Goal: Task Accomplishment & Management: Complete application form

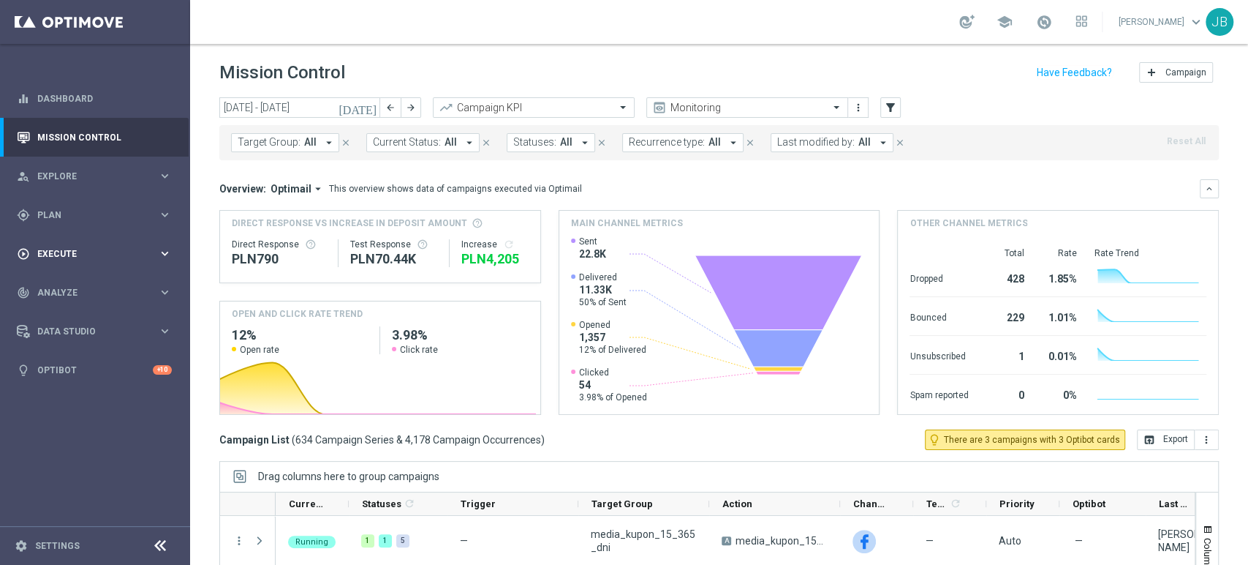
click at [65, 249] on span "Execute" at bounding box center [97, 253] width 121 height 9
click at [79, 215] on span "Plan" at bounding box center [97, 215] width 121 height 9
click at [76, 250] on link "Target Groups" at bounding box center [95, 245] width 114 height 12
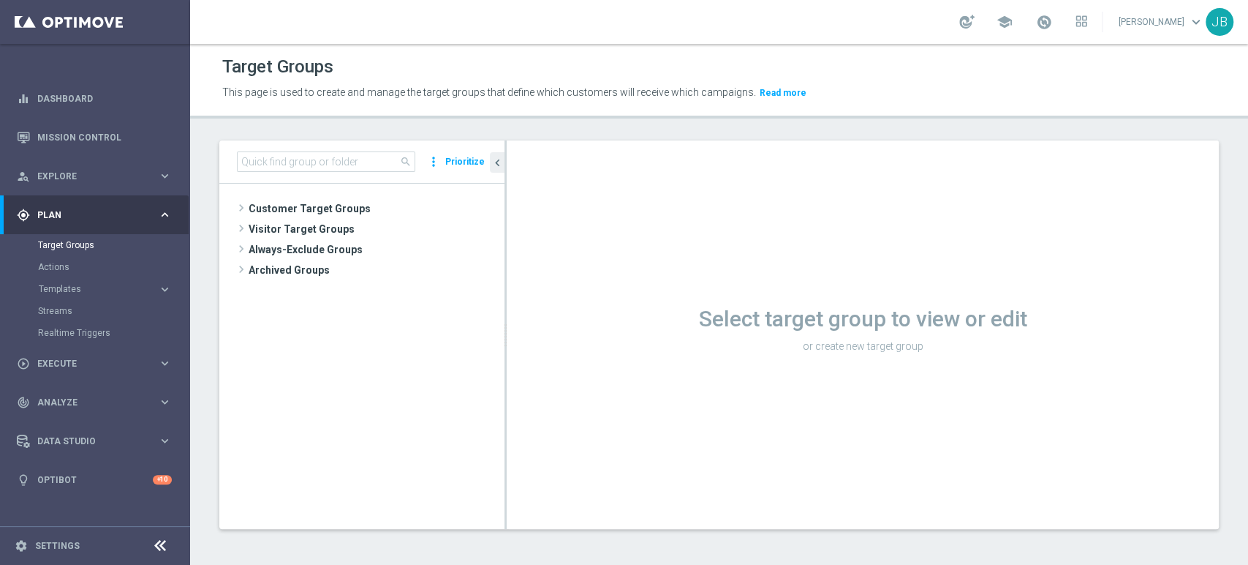
click at [293, 196] on tree-viewport "Customer Target Groups library_add create_new_folder" at bounding box center [361, 356] width 285 height 344
click at [290, 198] on span "Customer Target Groups" at bounding box center [359, 208] width 221 height 20
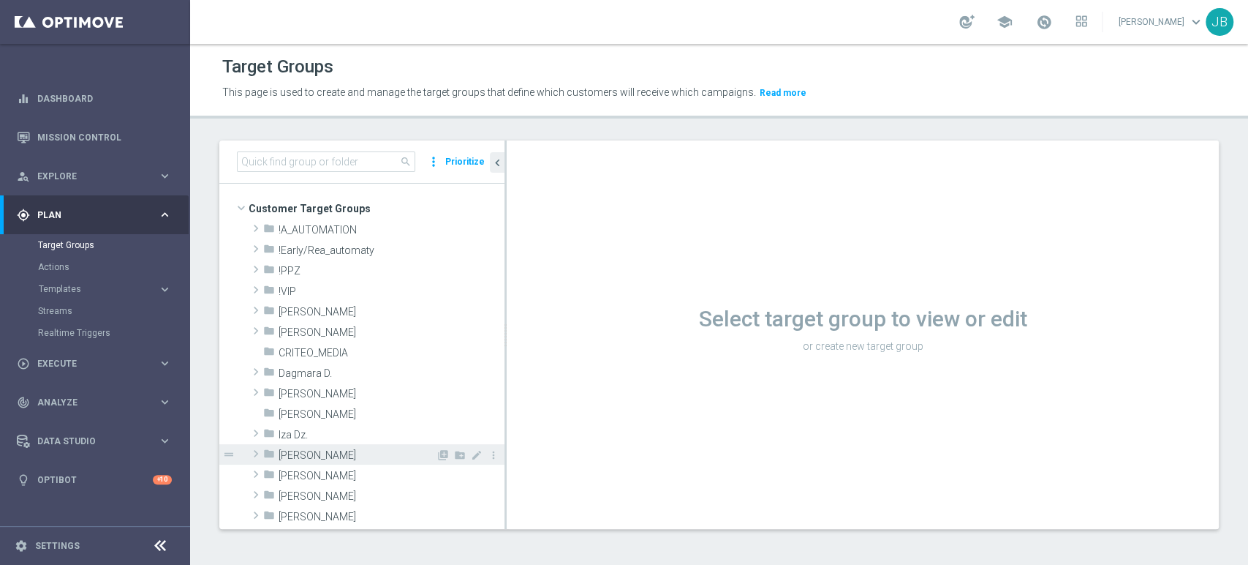
click at [279, 458] on span "Justyna B." at bounding box center [357, 455] width 157 height 12
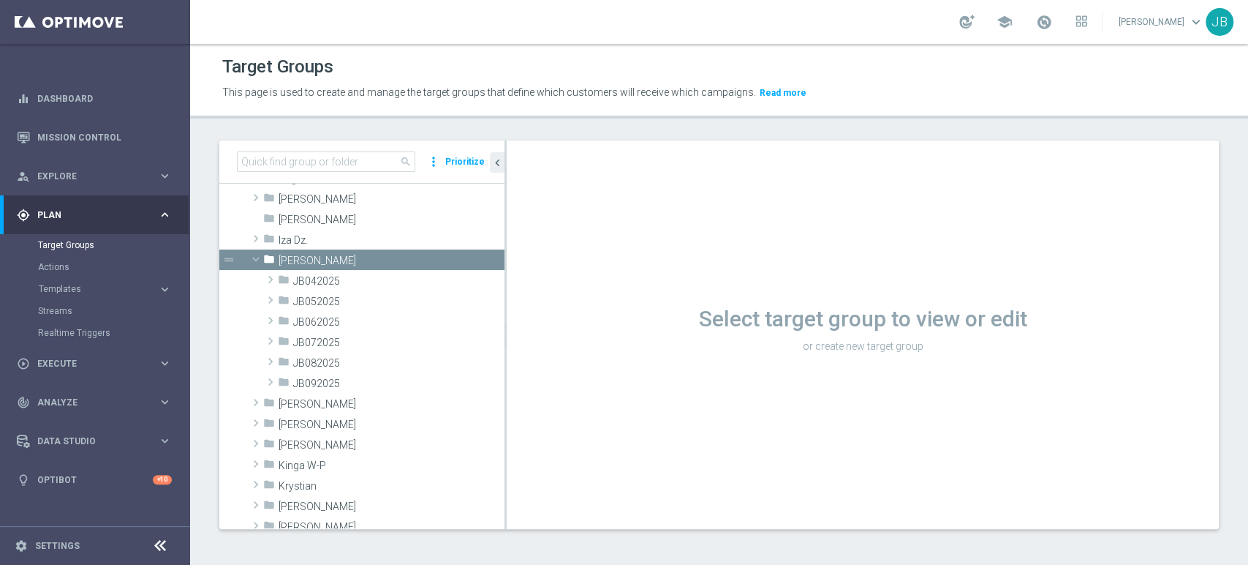
scroll to position [249, 0]
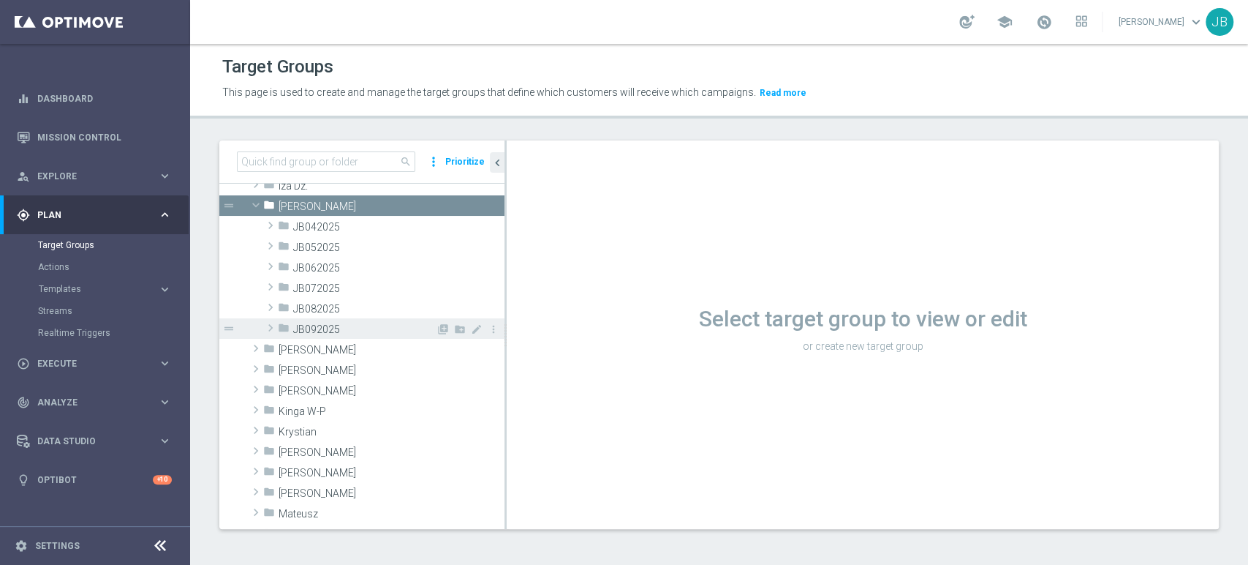
click at [310, 327] on span "JB092025" at bounding box center [364, 329] width 143 height 12
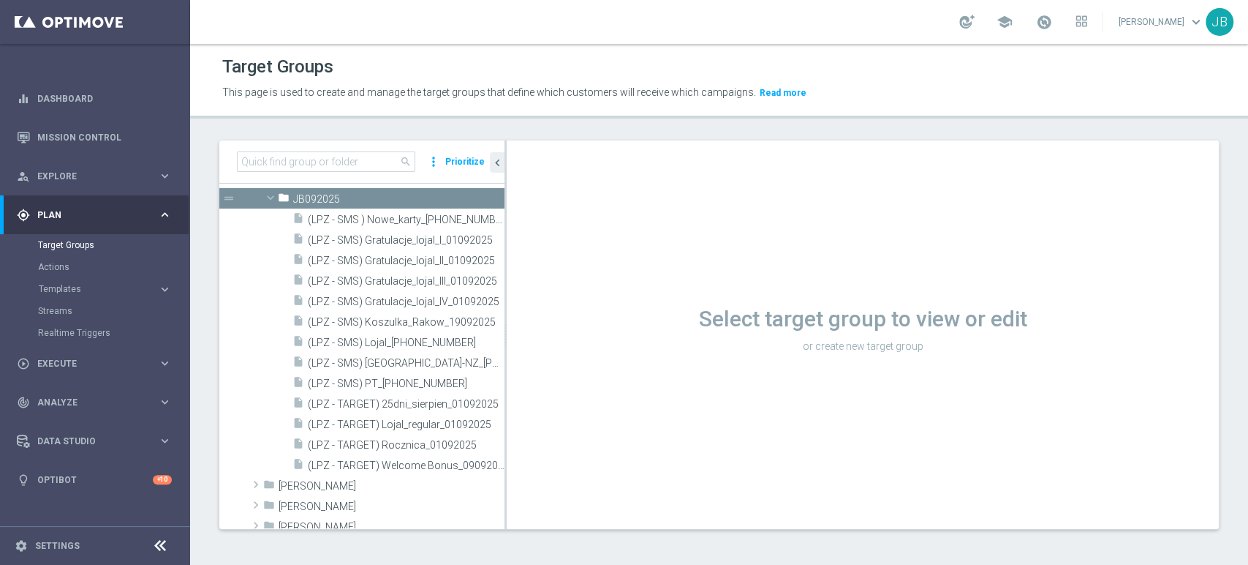
scroll to position [78, 0]
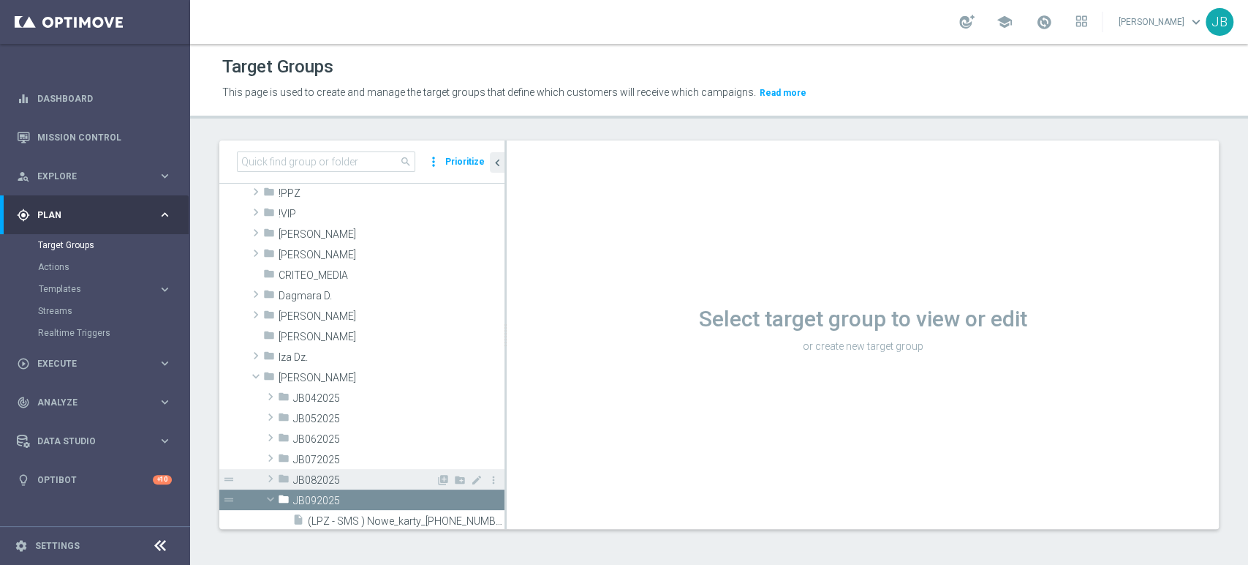
click at [339, 471] on div "folder JB082025" at bounding box center [357, 479] width 158 height 20
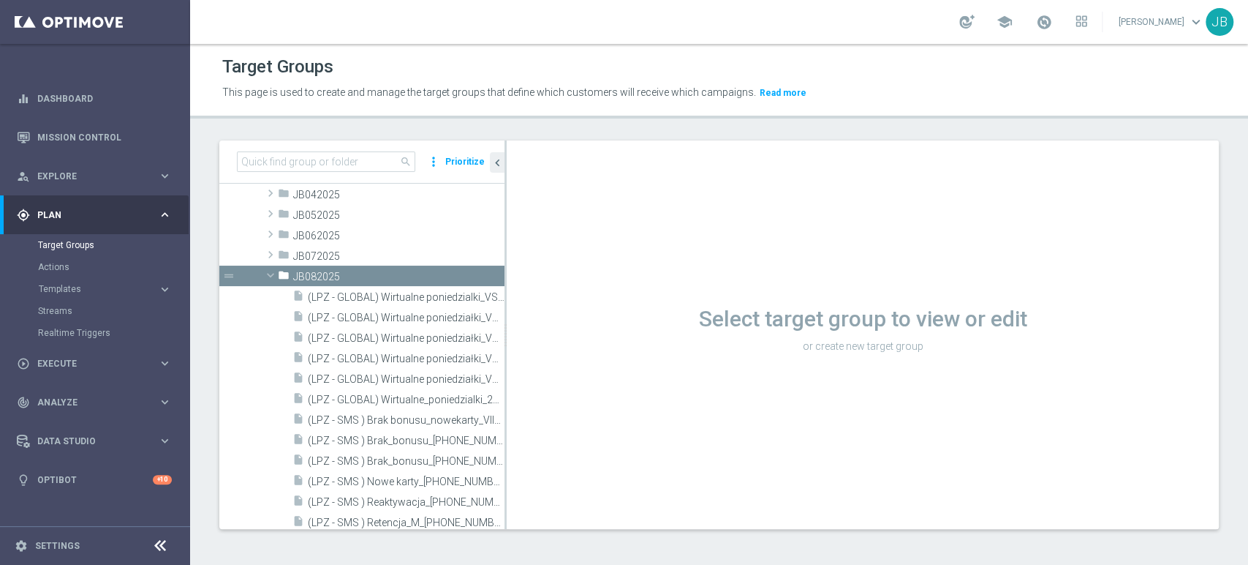
scroll to position [274, 0]
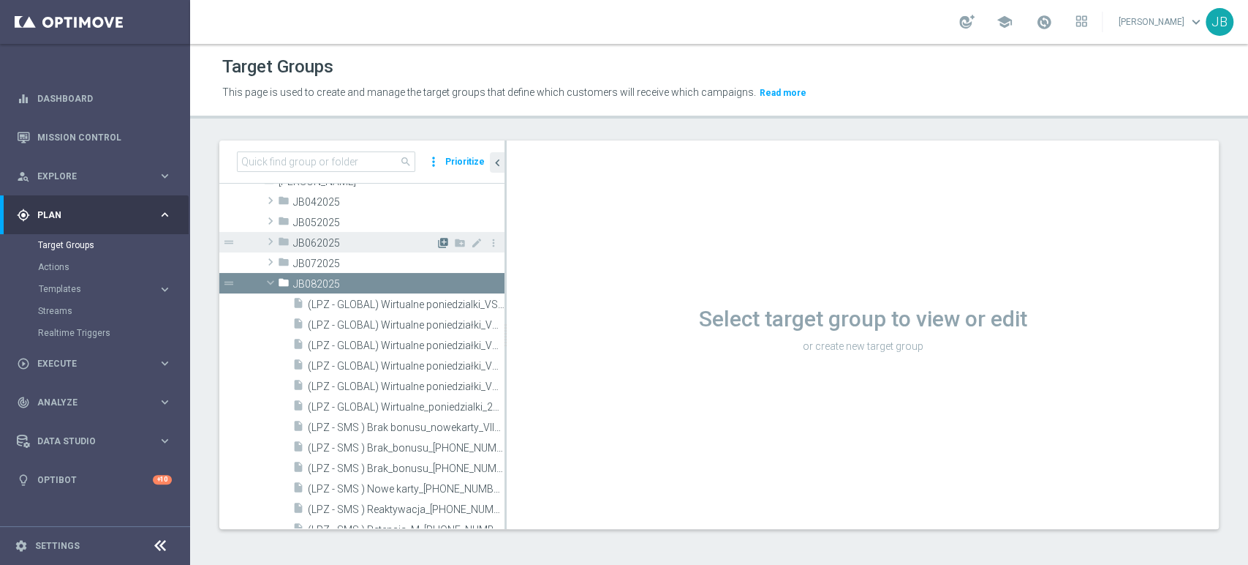
click at [437, 244] on icon "library_add" at bounding box center [443, 243] width 12 height 12
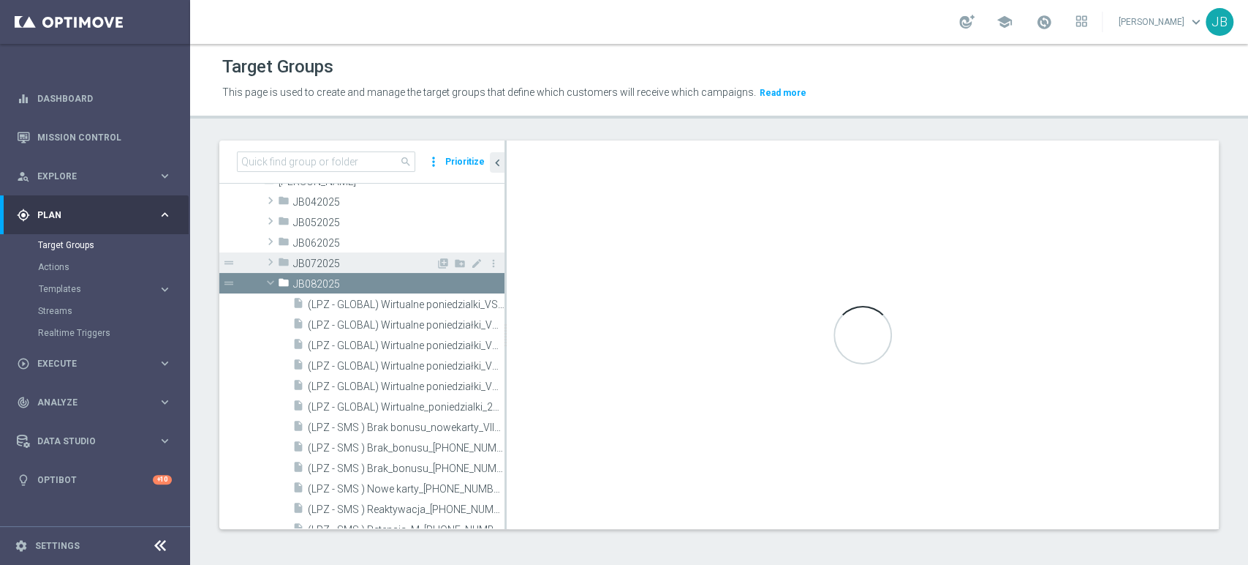
click at [355, 265] on span "JB072025" at bounding box center [364, 263] width 143 height 12
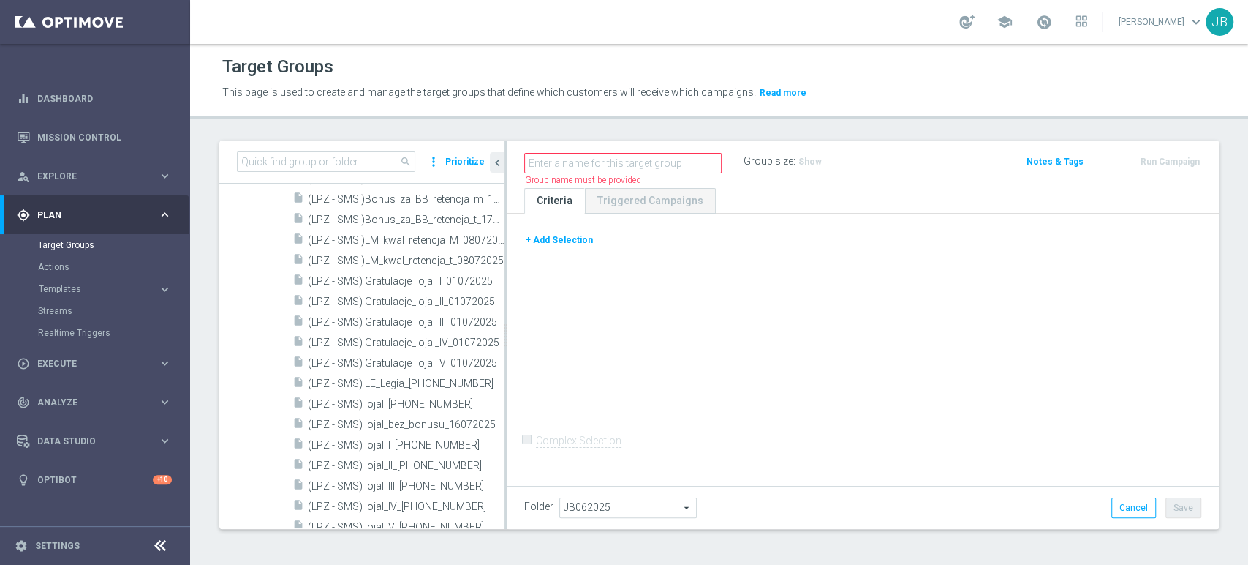
scroll to position [295, 0]
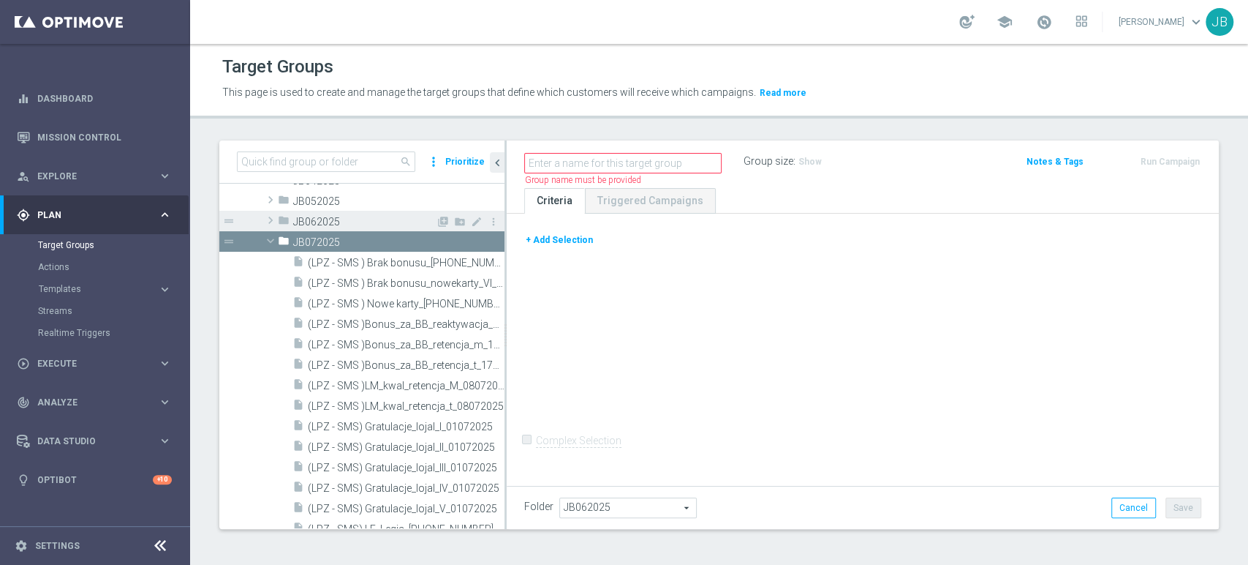
click at [419, 216] on span "JB062025" at bounding box center [364, 222] width 143 height 12
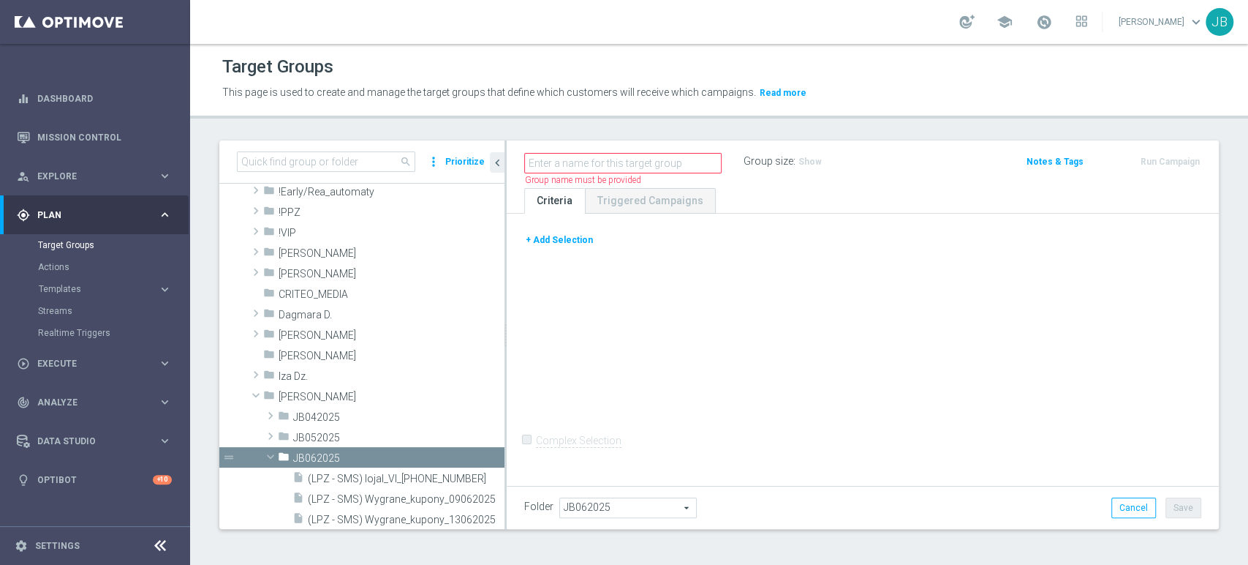
scroll to position [0, 0]
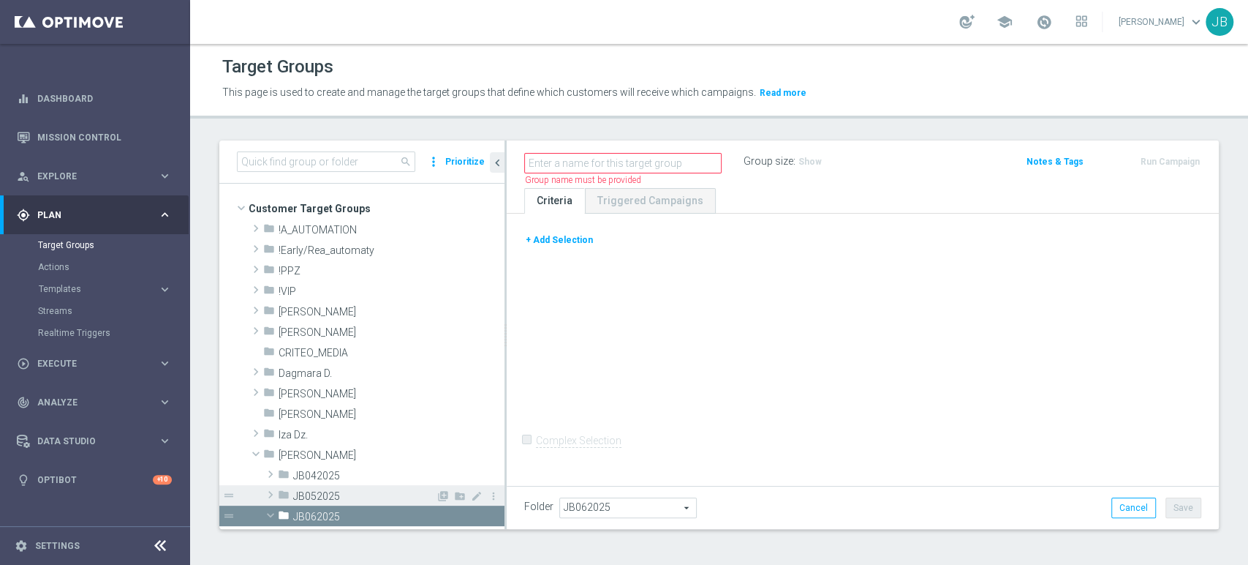
click at [317, 490] on span "JB052025" at bounding box center [364, 496] width 143 height 12
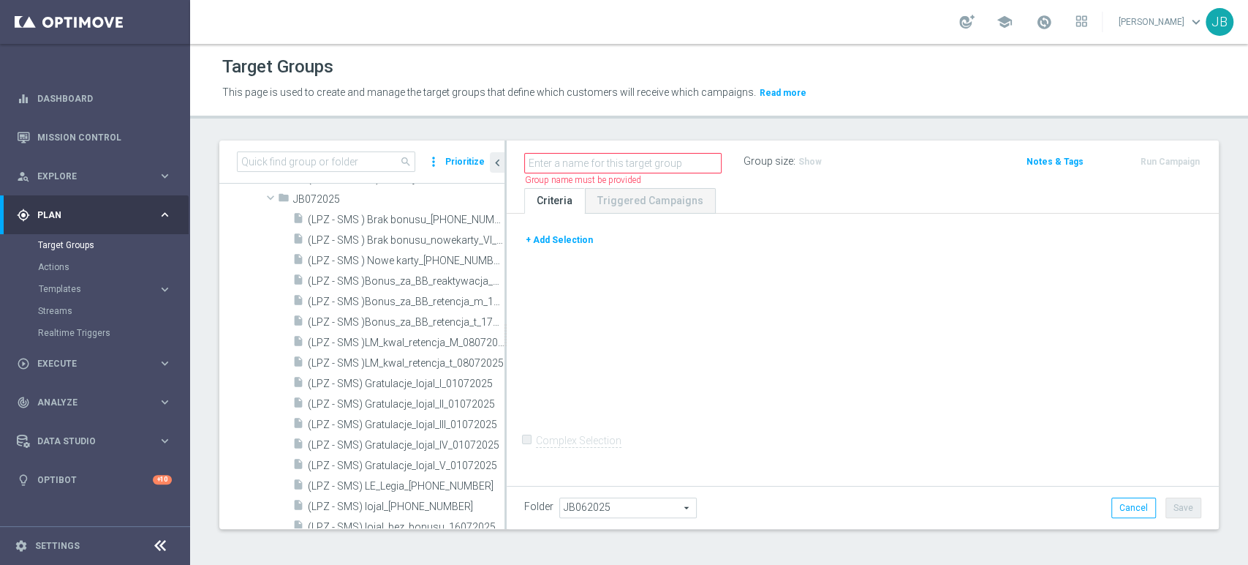
scroll to position [502, 0]
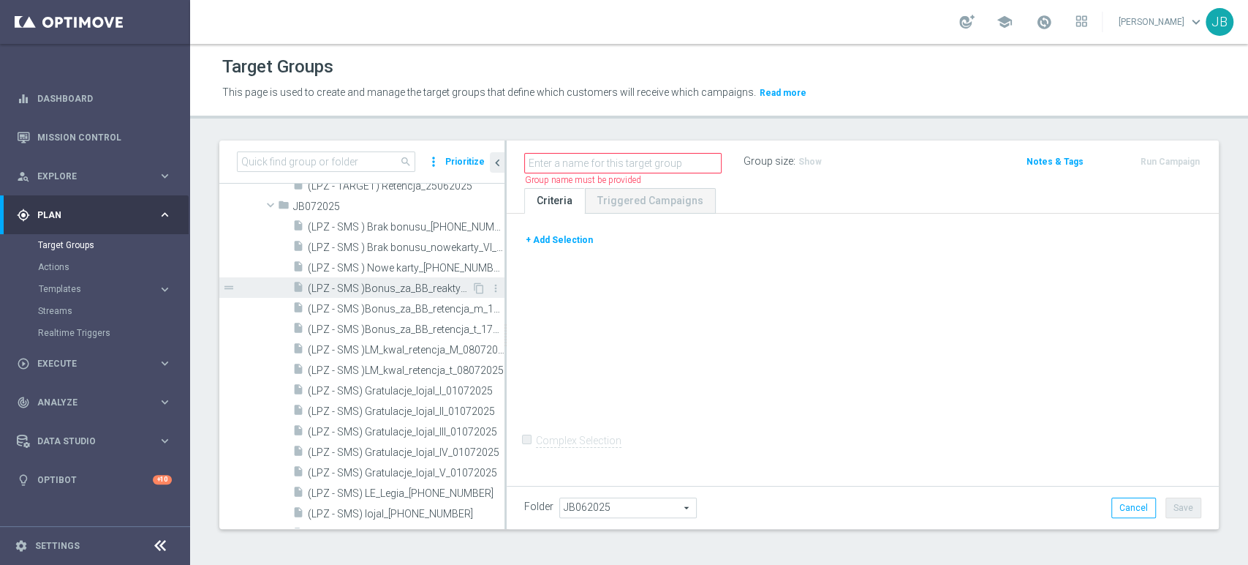
click at [423, 292] on span "(LPZ - SMS )Bonus_za_BB_reaktywacja_17072025" at bounding box center [390, 288] width 164 height 12
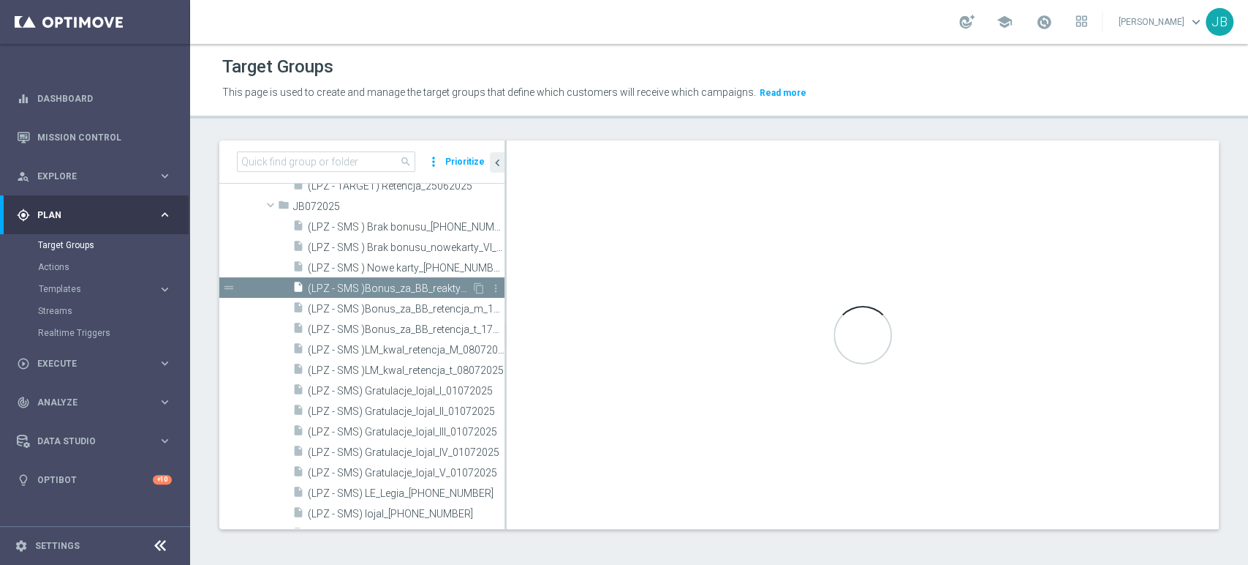
type input "JB072025"
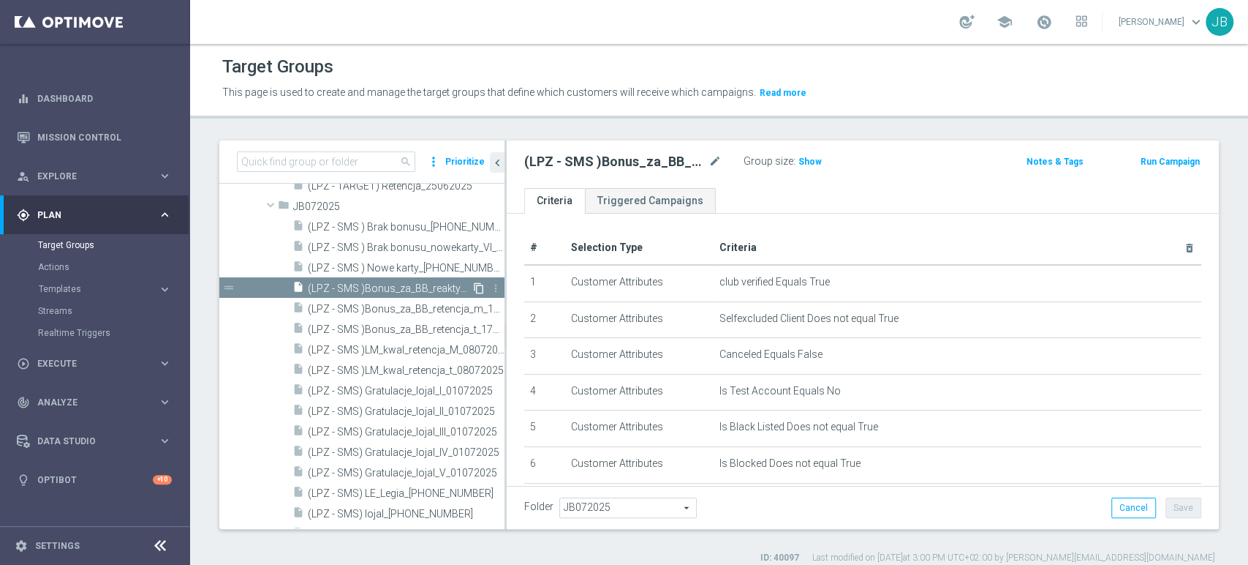
click at [473, 285] on icon "content_copy" at bounding box center [479, 288] width 12 height 12
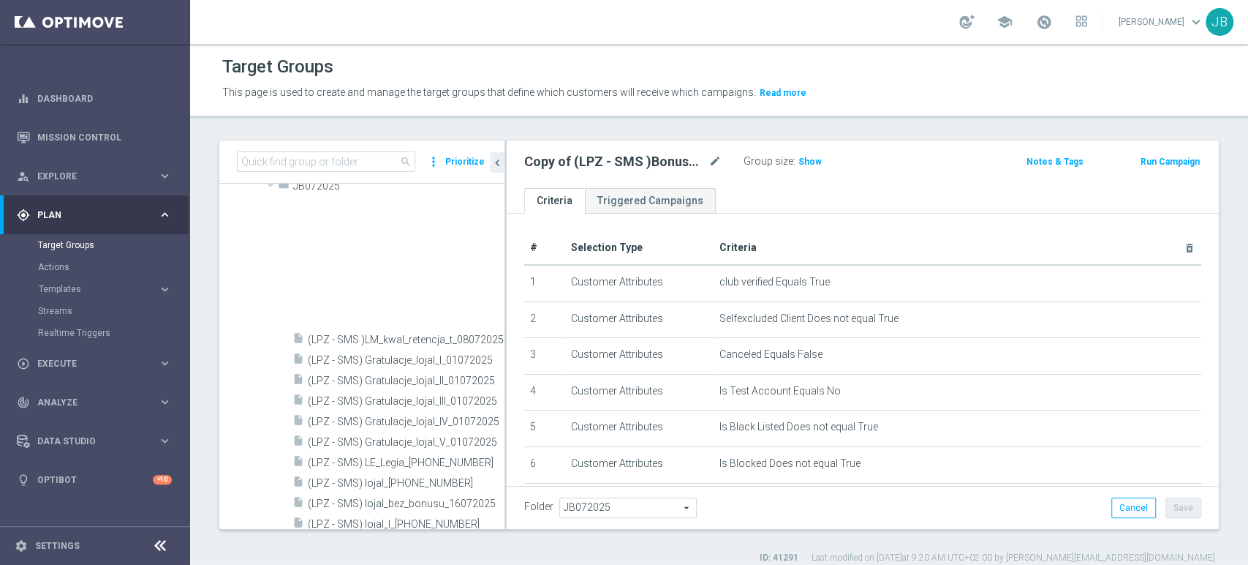
scroll to position [968, 0]
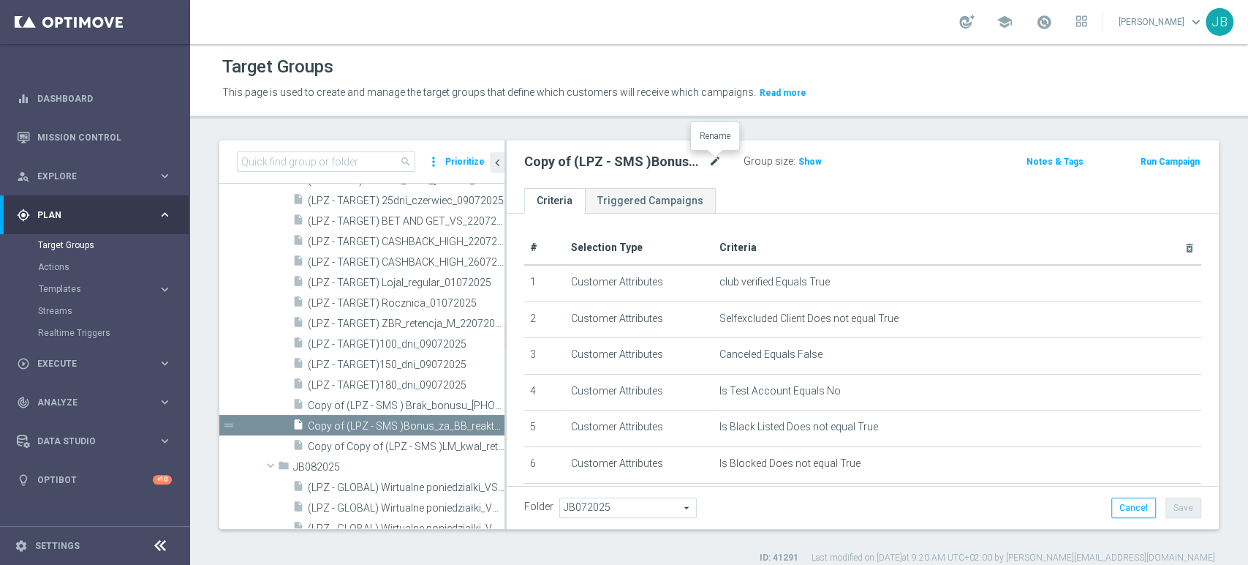
click at [720, 160] on icon "mode_edit" at bounding box center [715, 162] width 13 height 18
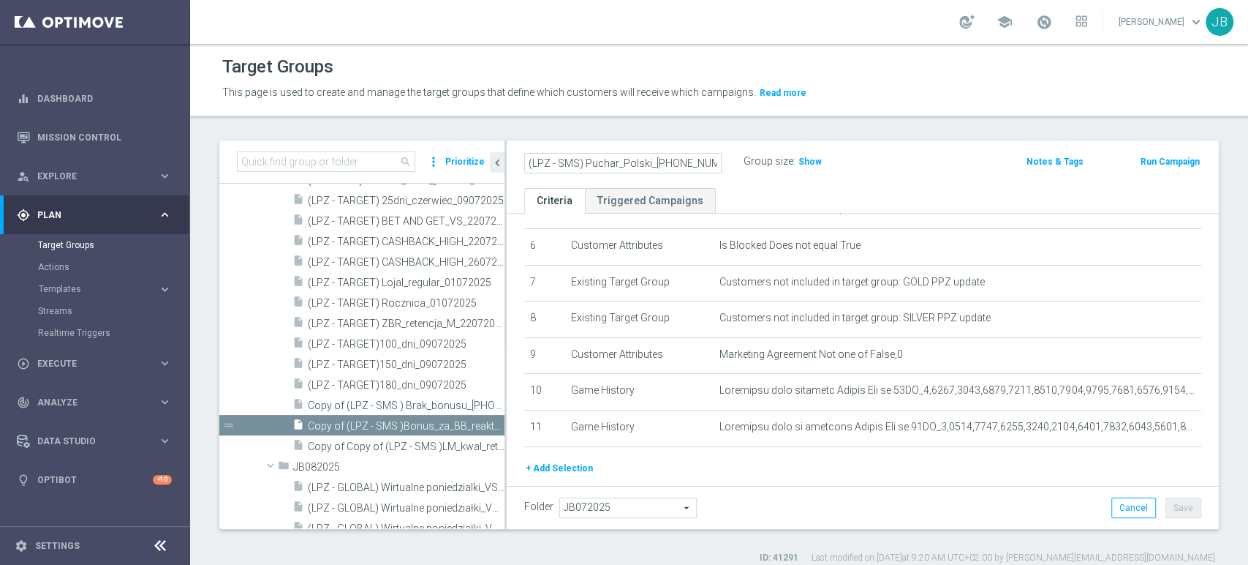
scroll to position [263, 0]
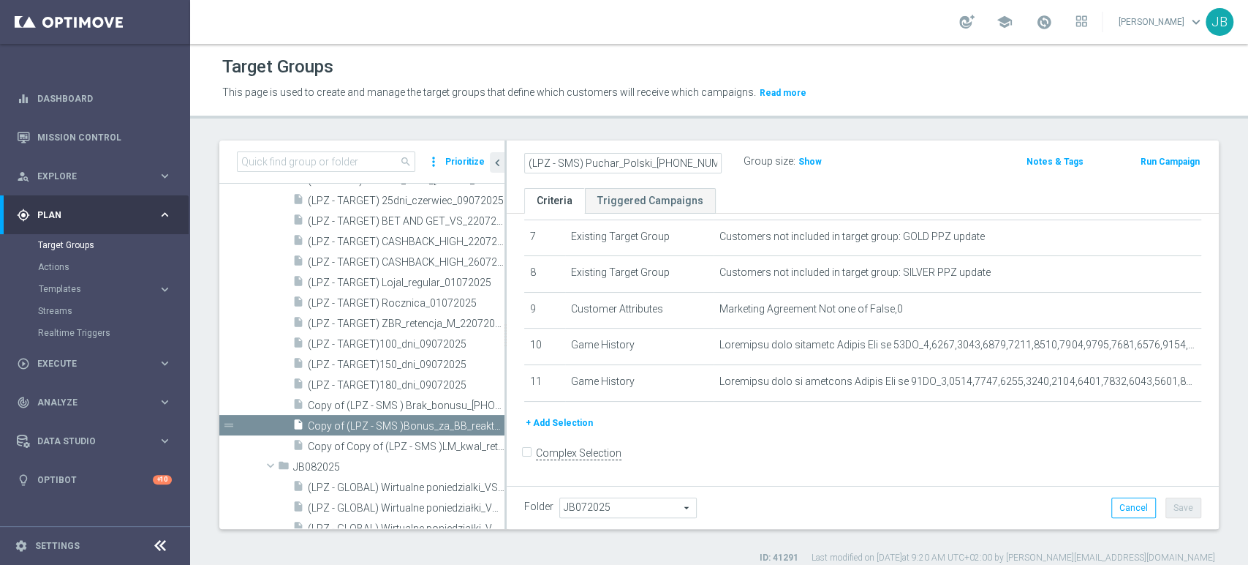
type input "(LPZ - SMS) Puchar_Polski_23092025"
click at [1162, 374] on td "mode_edit delete_forever" at bounding box center [958, 382] width 488 height 37
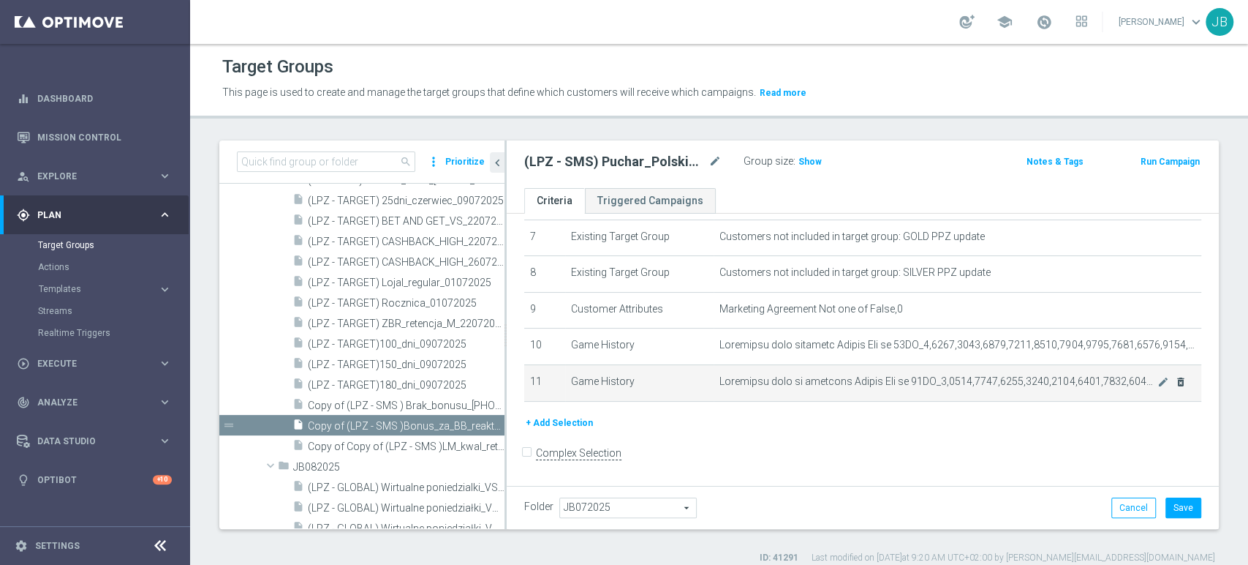
click at [1158, 390] on td "mode_edit delete_forever" at bounding box center [958, 382] width 488 height 37
click at [1175, 384] on icon "delete_forever" at bounding box center [1181, 382] width 12 height 12
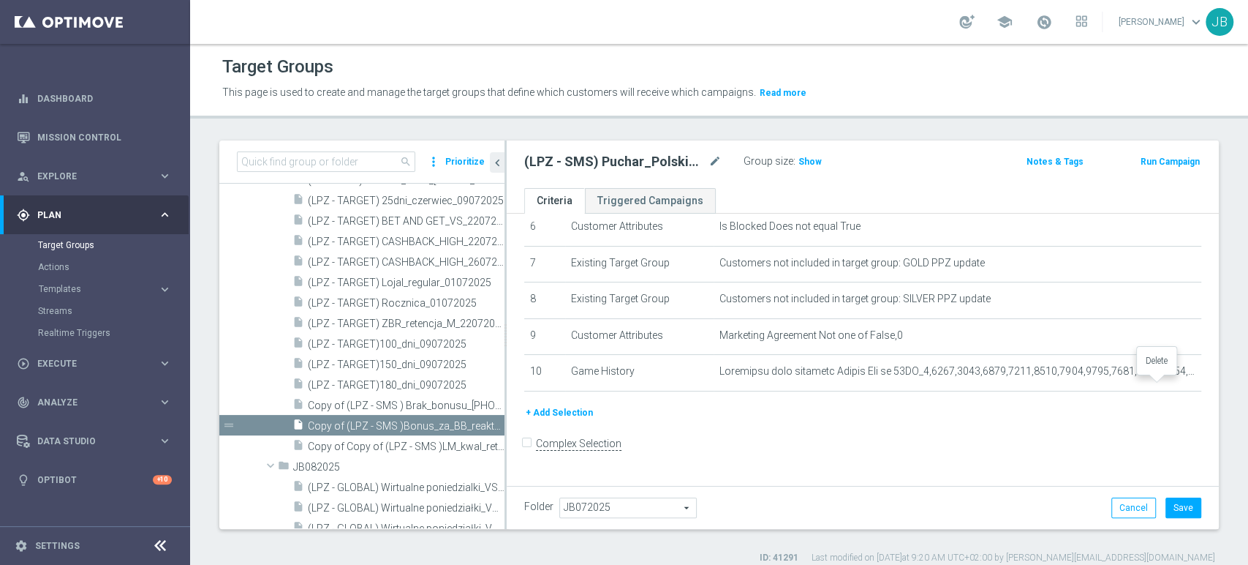
scroll to position [227, 0]
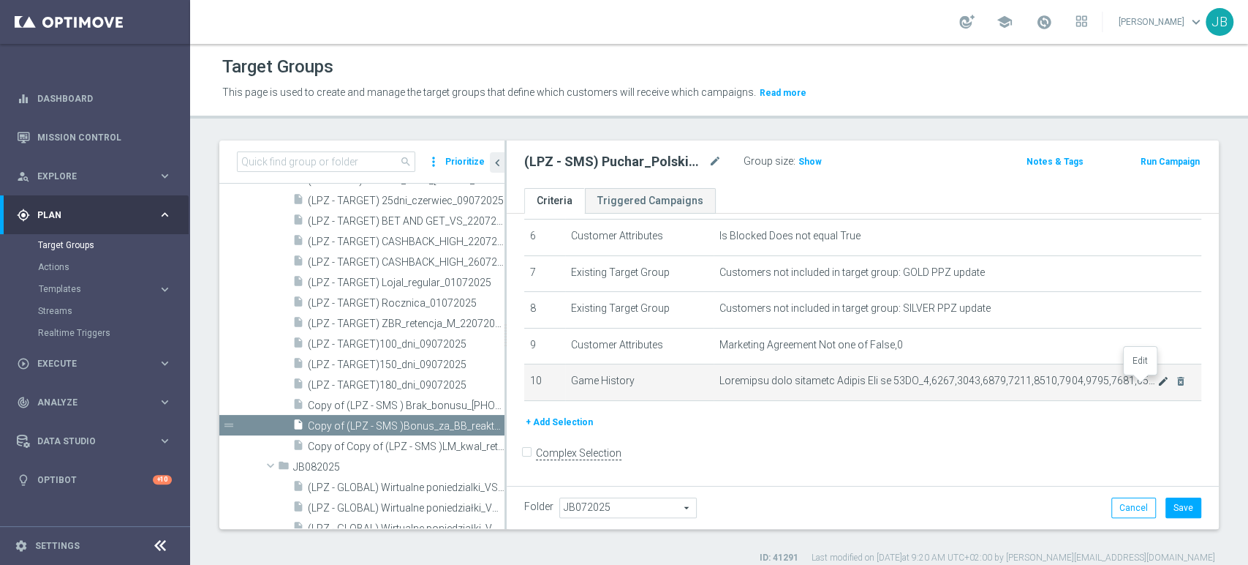
click at [1158, 385] on icon "mode_edit" at bounding box center [1164, 381] width 12 height 12
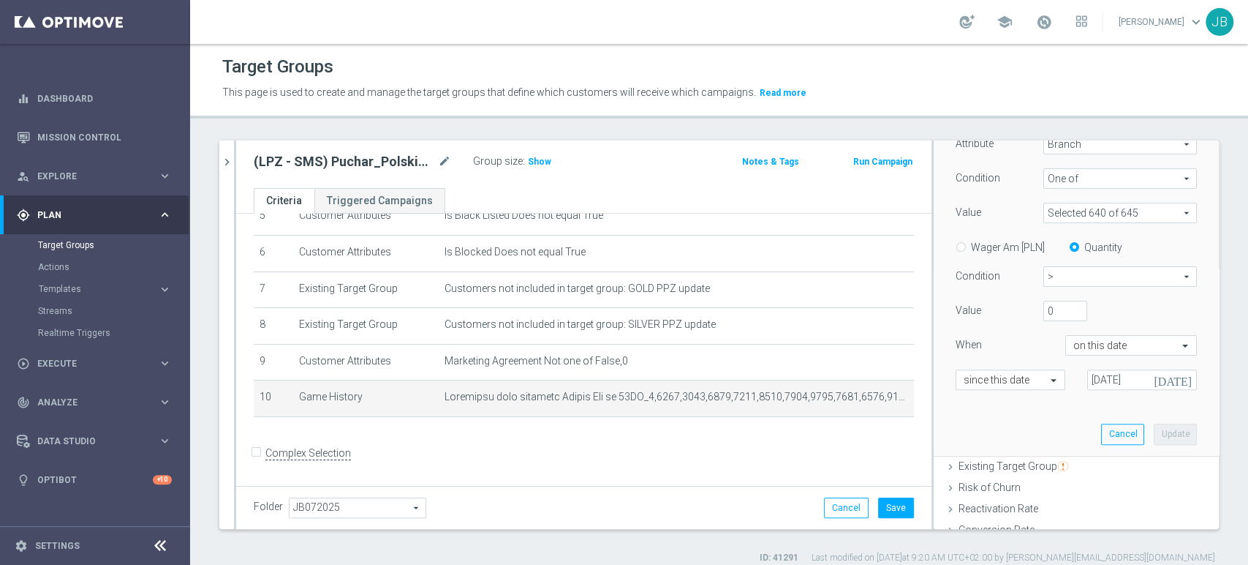
scroll to position [249, 0]
click at [1139, 344] on div at bounding box center [1131, 340] width 130 height 13
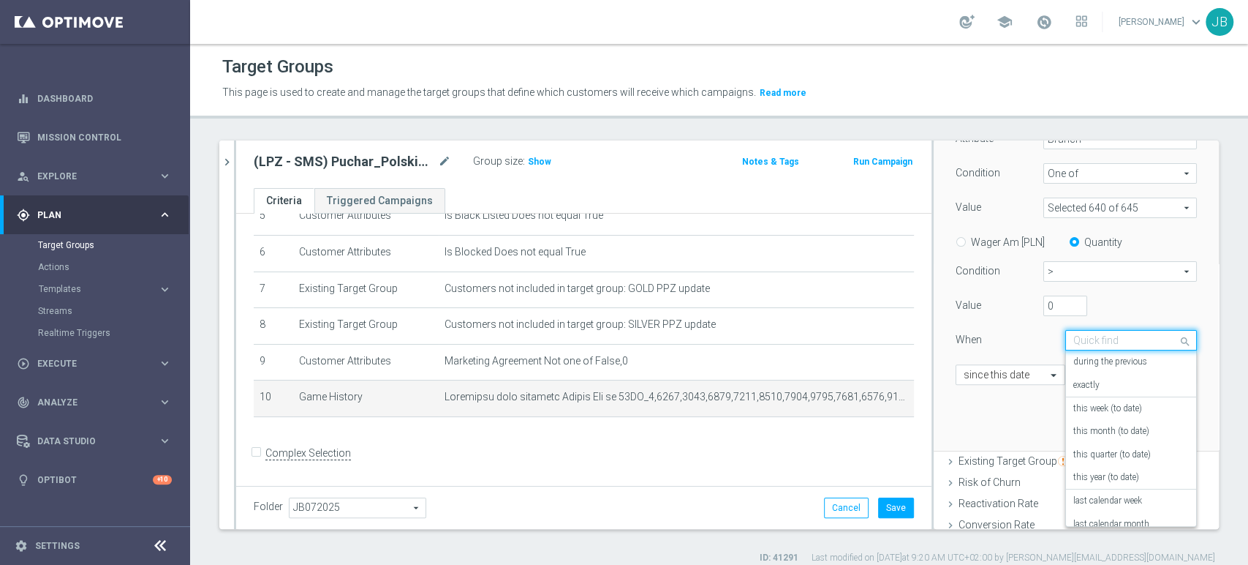
scroll to position [105, 0]
click at [1115, 374] on label "this year (to date)" at bounding box center [1107, 372] width 66 height 12
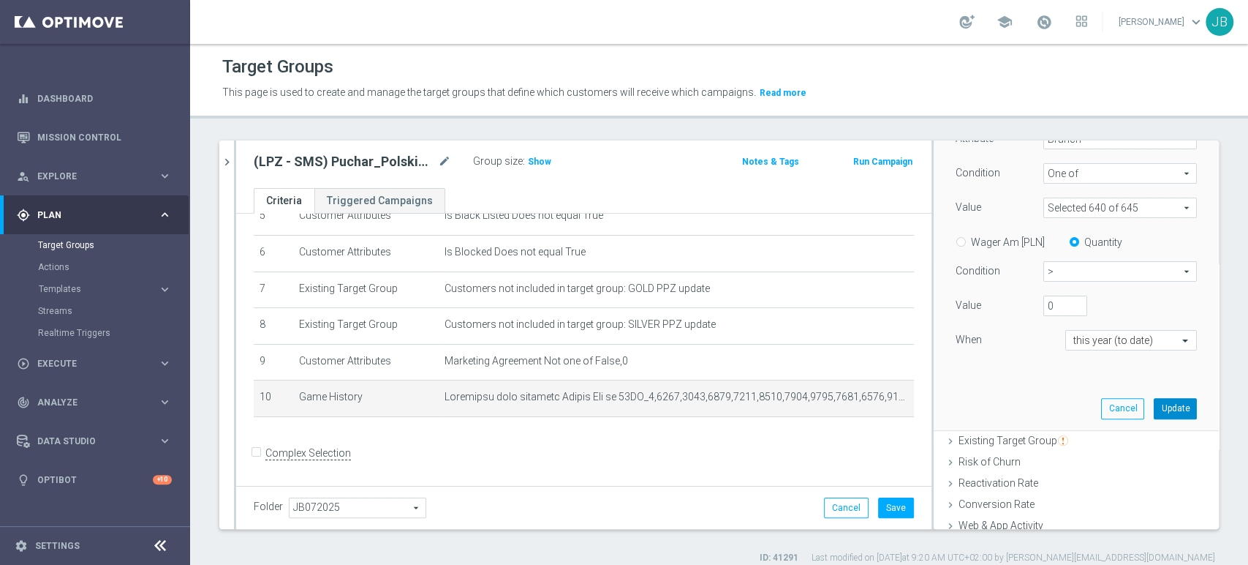
click at [1158, 408] on button "Update" at bounding box center [1175, 408] width 43 height 20
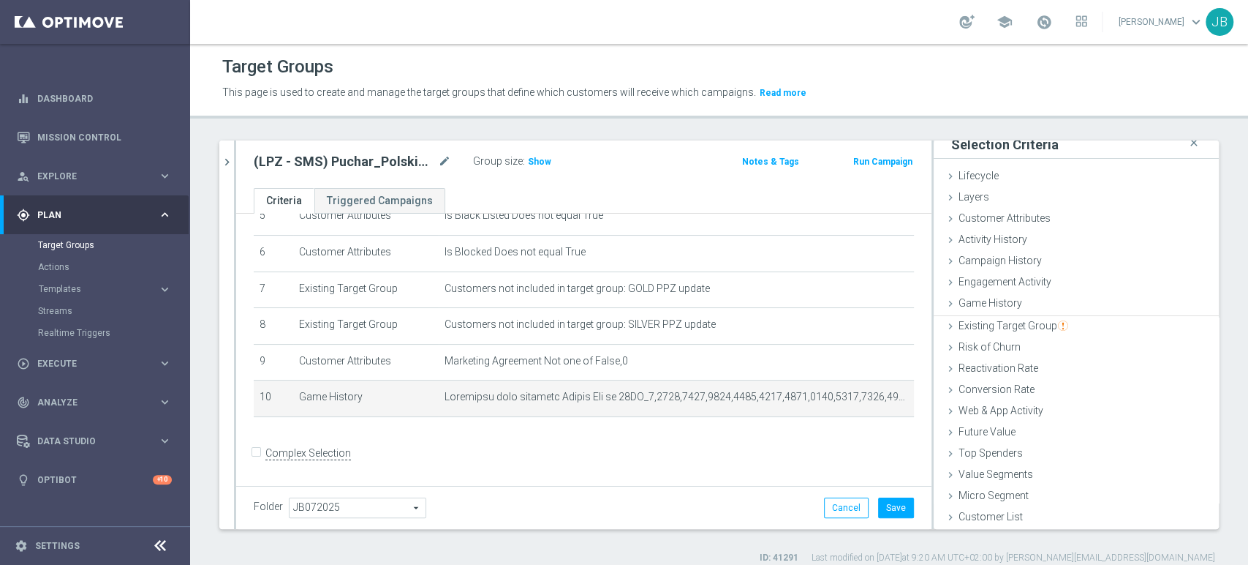
scroll to position [7, 0]
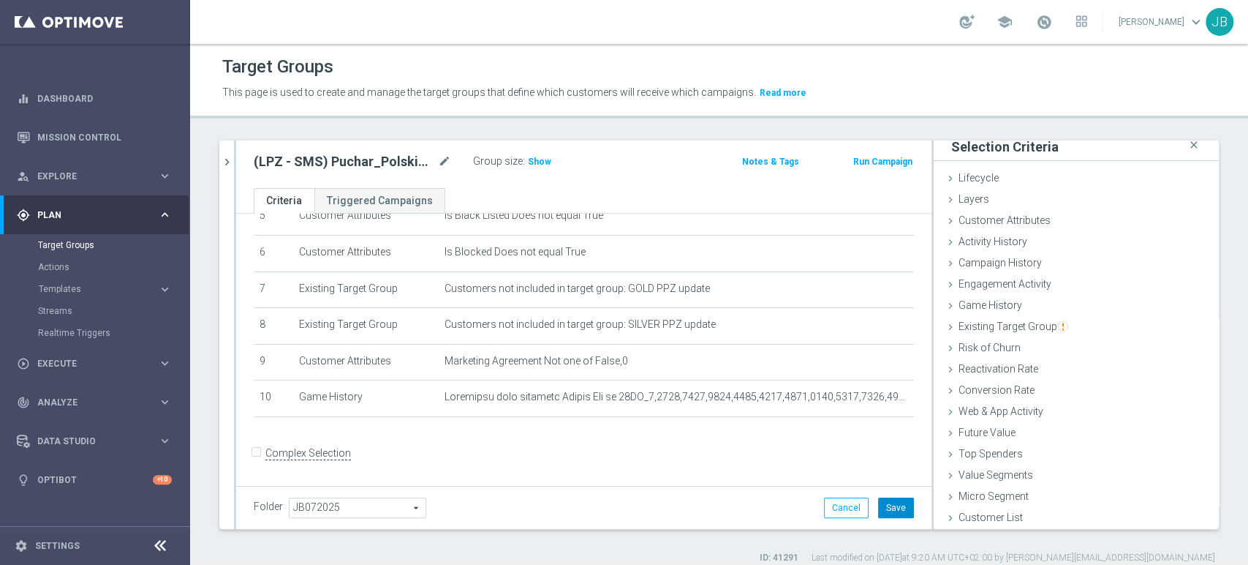
click at [887, 502] on button "Save" at bounding box center [896, 507] width 36 height 20
click at [545, 162] on span "Show" at bounding box center [539, 162] width 23 height 10
click at [448, 162] on icon "mode_edit" at bounding box center [444, 162] width 13 height 18
click at [448, 162] on input "(LPZ - SMS) Puchar_Polski_23092025" at bounding box center [352, 163] width 197 height 20
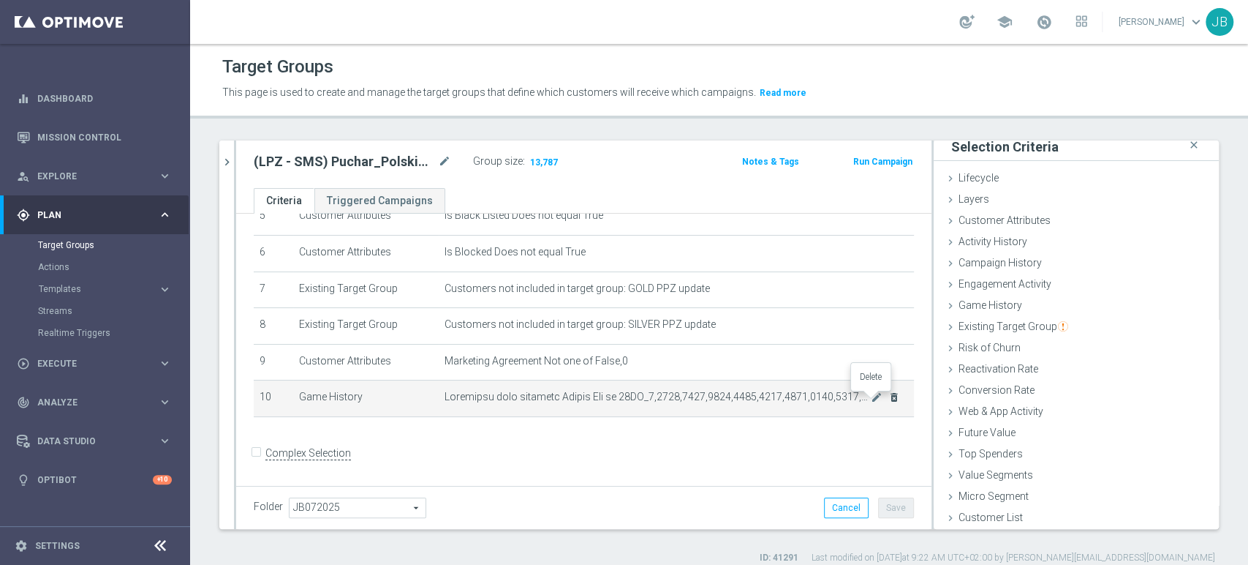
click at [889, 400] on icon "delete_forever" at bounding box center [895, 397] width 12 height 12
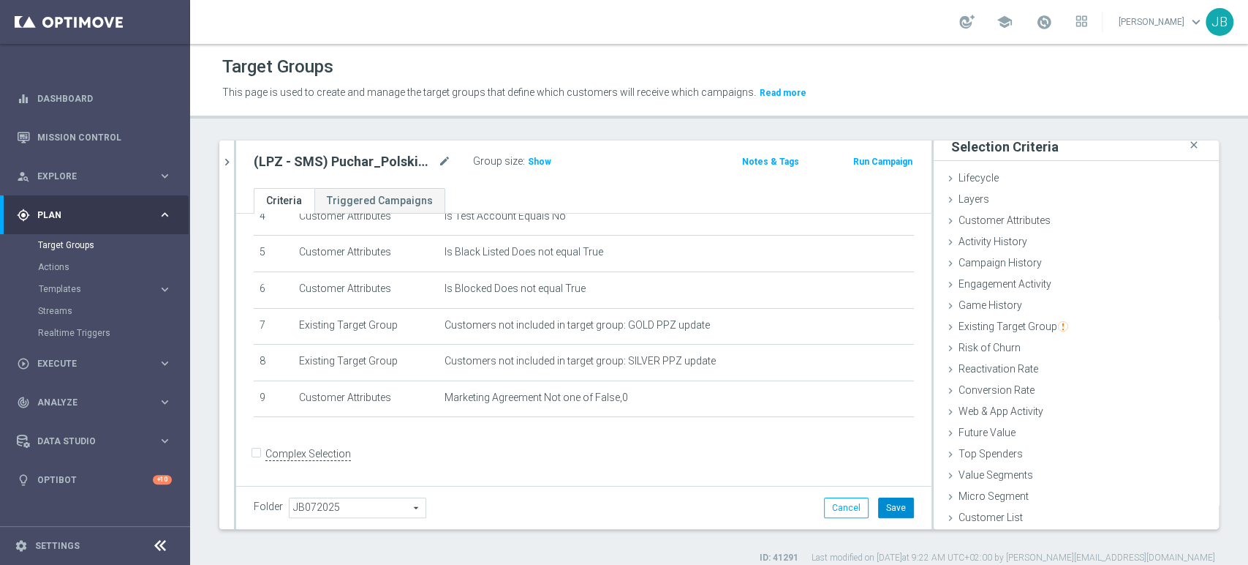
click at [878, 512] on button "Save" at bounding box center [896, 507] width 36 height 20
click at [538, 159] on span "Show" at bounding box center [539, 162] width 23 height 10
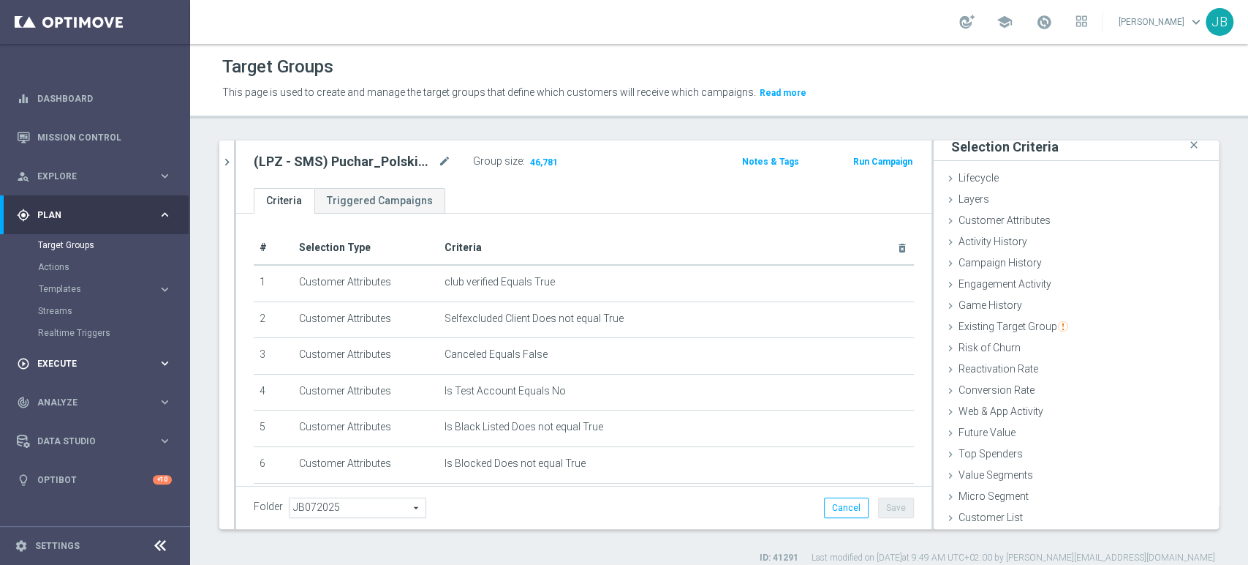
click at [60, 360] on span "Execute" at bounding box center [97, 363] width 121 height 9
click at [97, 285] on link "Campaign Builder" at bounding box center [95, 284] width 114 height 12
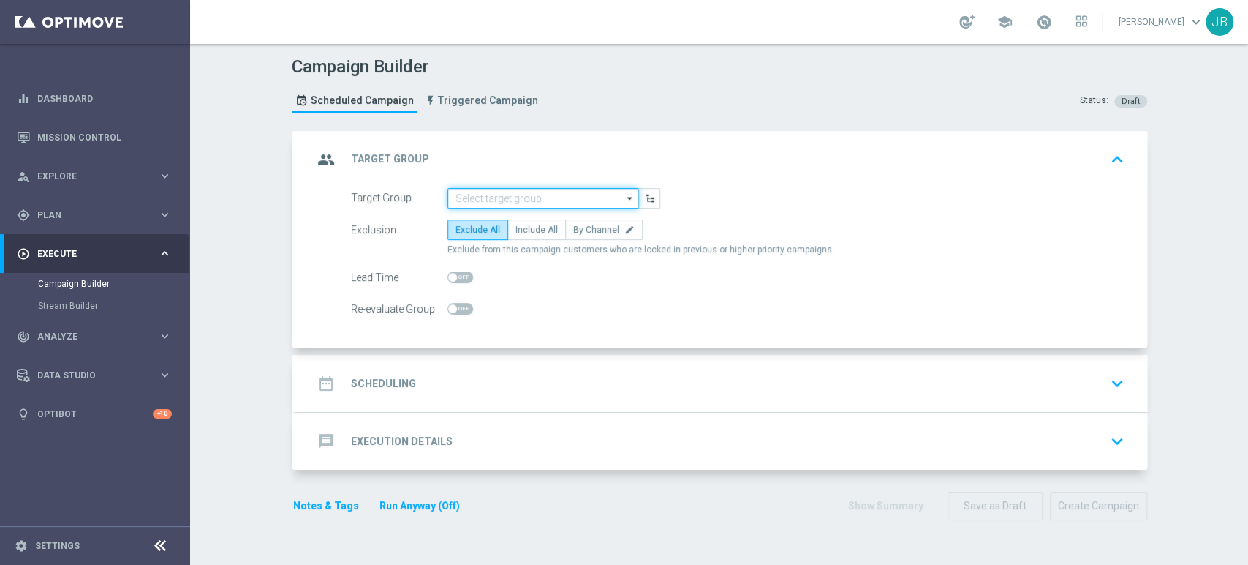
click at [497, 194] on input at bounding box center [543, 198] width 191 height 20
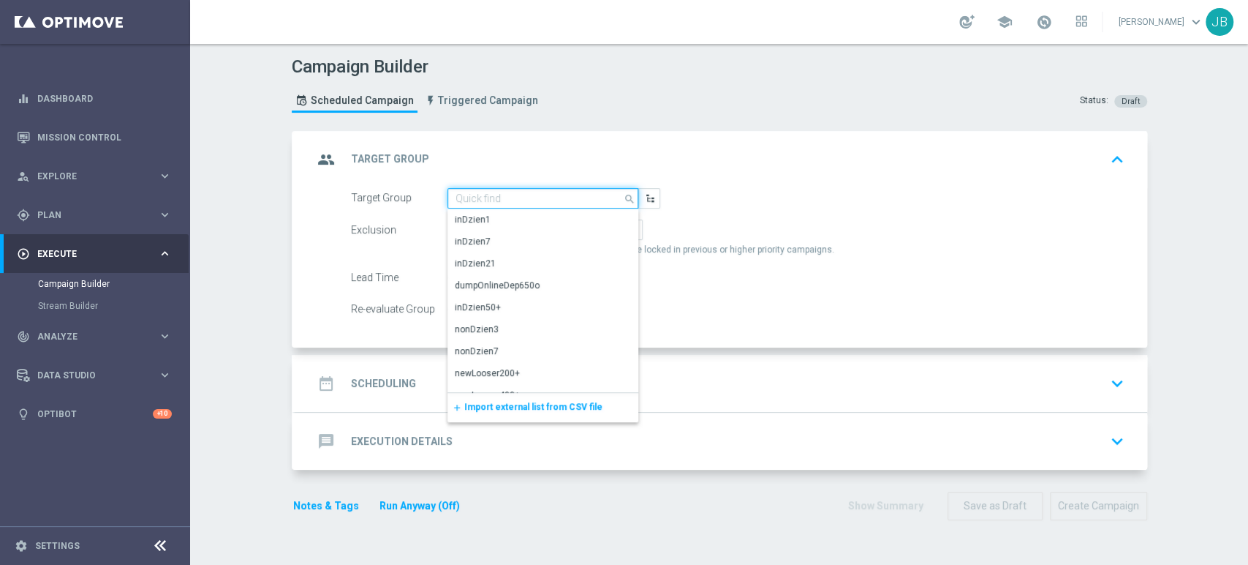
paste input "(LPZ - SMS) Puchar_Polski_23092025"
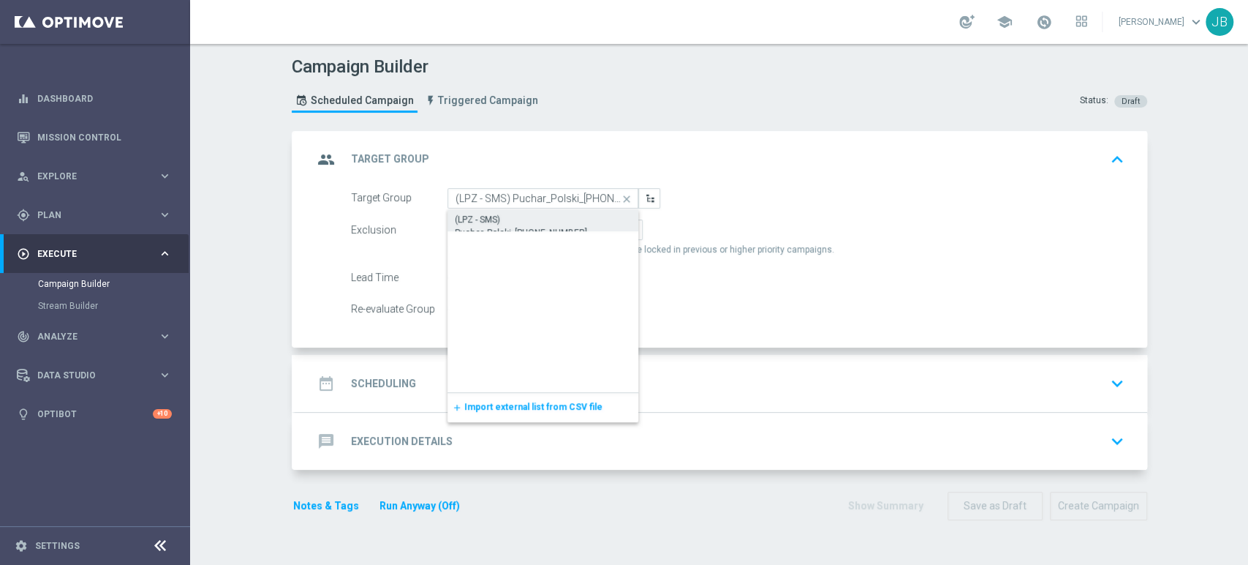
click at [498, 215] on div "(LPZ - SMS) Puchar_Polski_23092025" at bounding box center [543, 226] width 177 height 26
type input "(LPZ - SMS) Puchar_Polski_23092025"
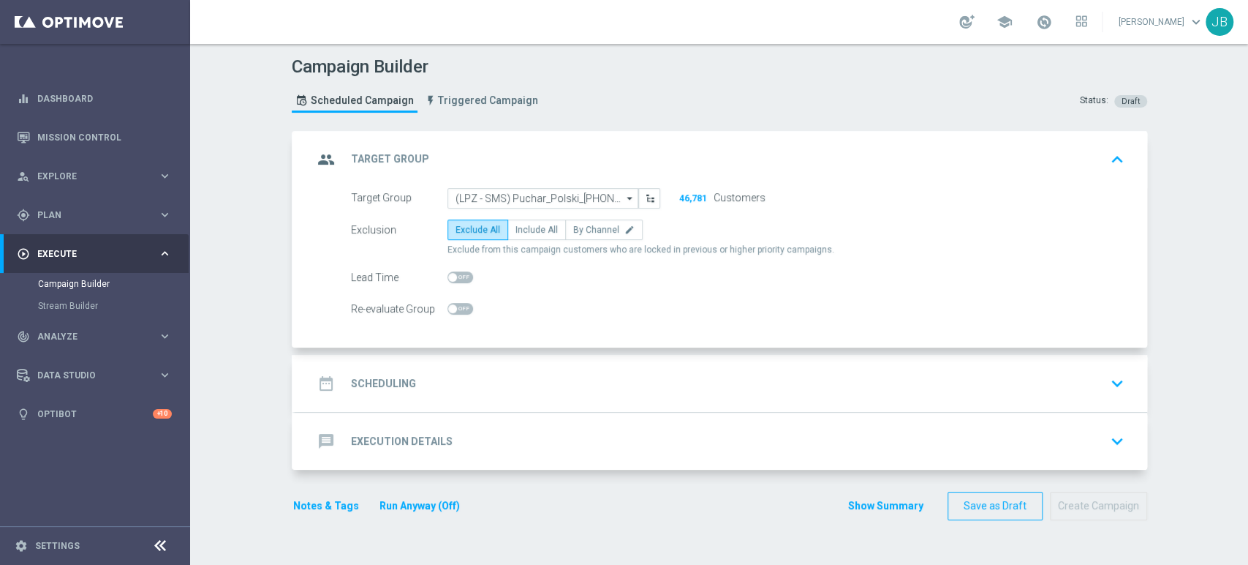
click at [512, 369] on div "date_range Scheduling keyboard_arrow_down" at bounding box center [721, 383] width 817 height 28
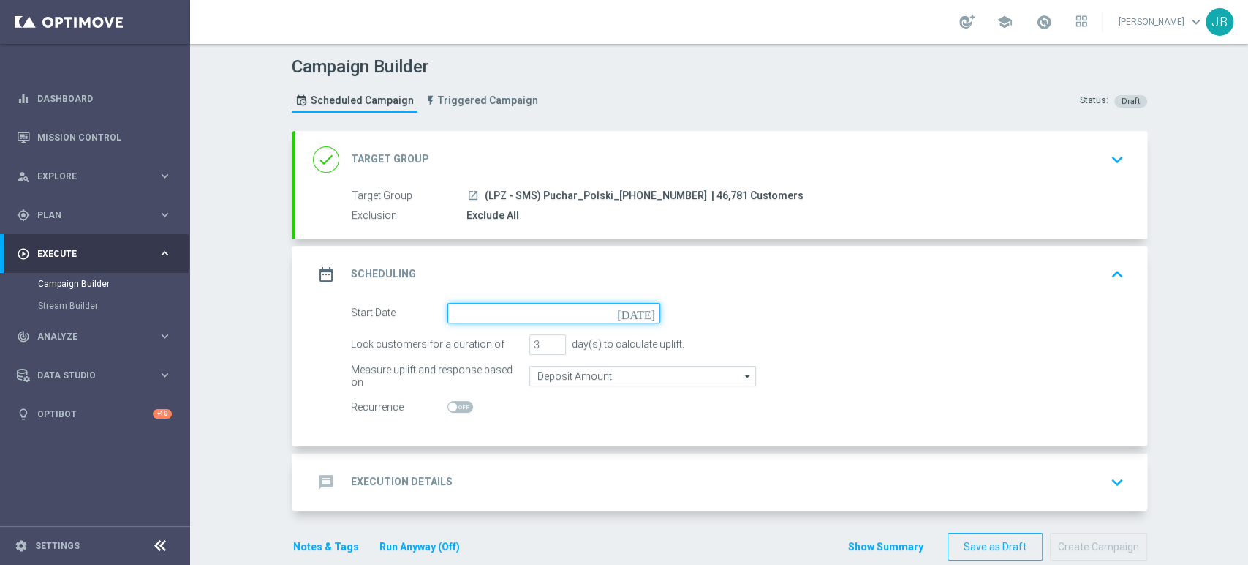
click at [522, 318] on input at bounding box center [554, 313] width 213 height 20
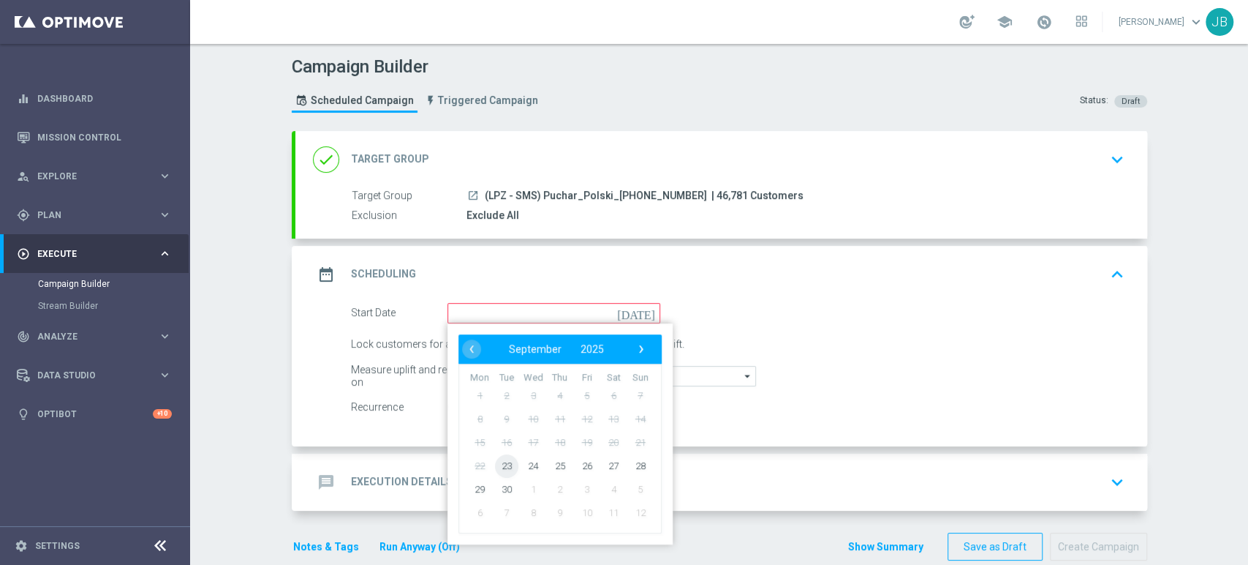
click at [503, 461] on span "23" at bounding box center [505, 464] width 23 height 23
type input "23 Sep 2025"
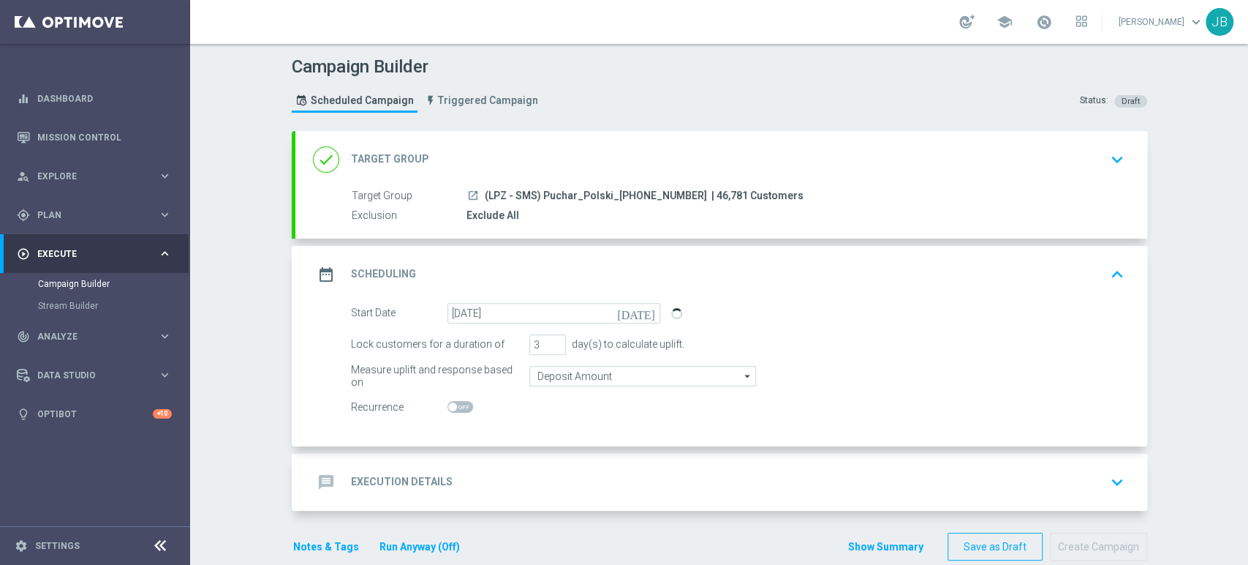
click at [503, 461] on div "message Execution Details keyboard_arrow_down" at bounding box center [721, 481] width 852 height 57
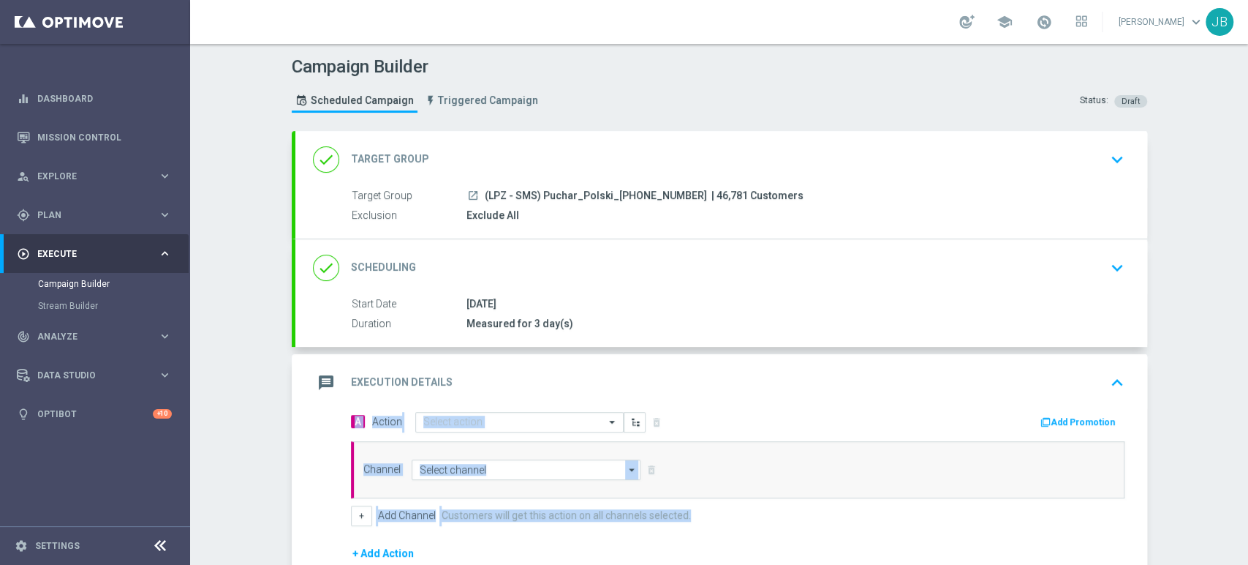
click at [715, 265] on div "done Scheduling keyboard_arrow_down" at bounding box center [721, 268] width 817 height 28
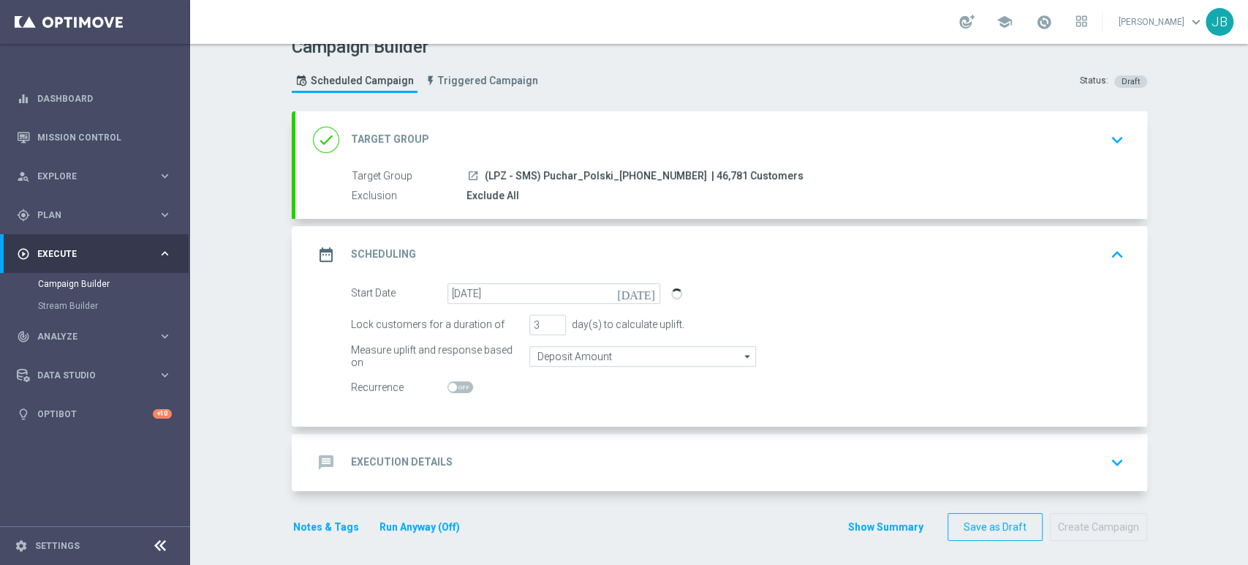
scroll to position [23, 0]
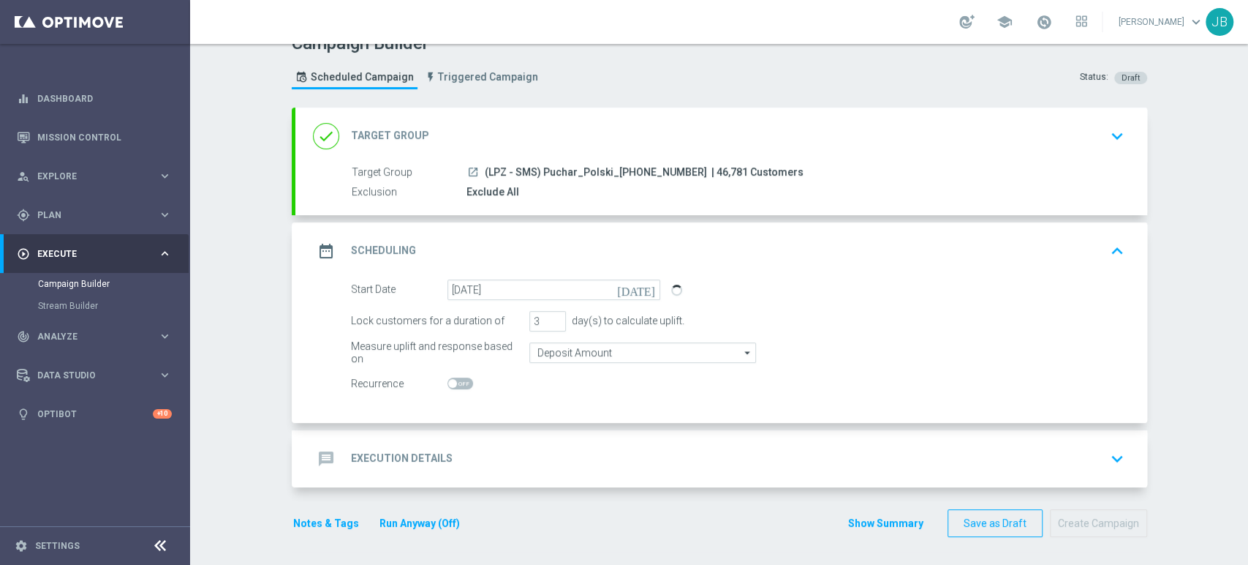
click at [456, 456] on div "message Execution Details keyboard_arrow_down" at bounding box center [721, 459] width 817 height 28
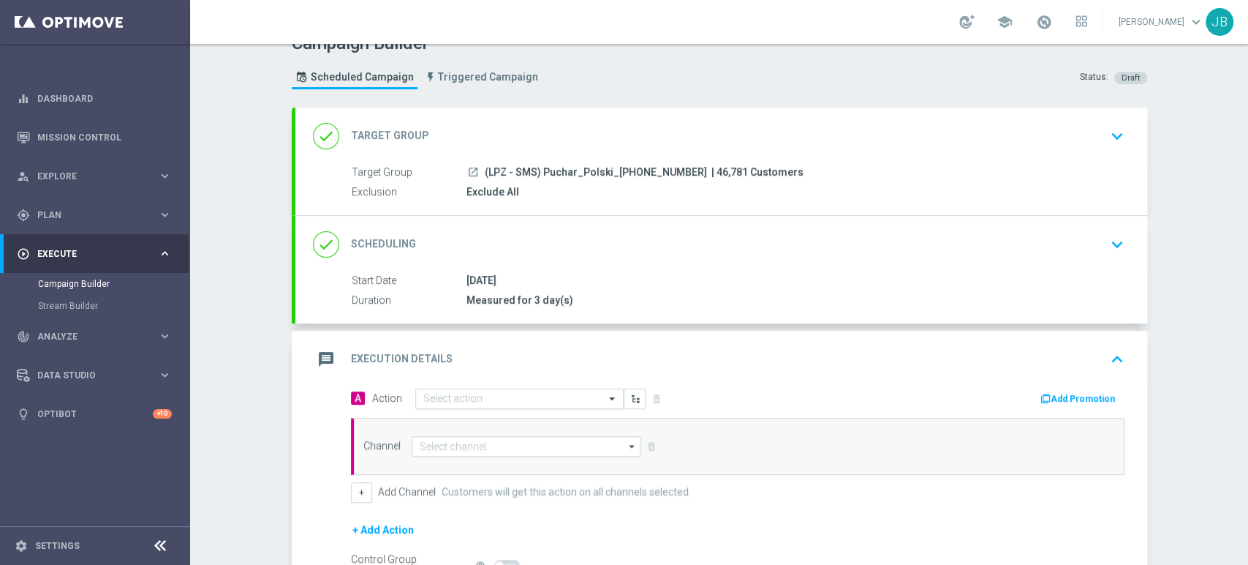
click at [448, 393] on input "text" at bounding box center [504, 399] width 163 height 12
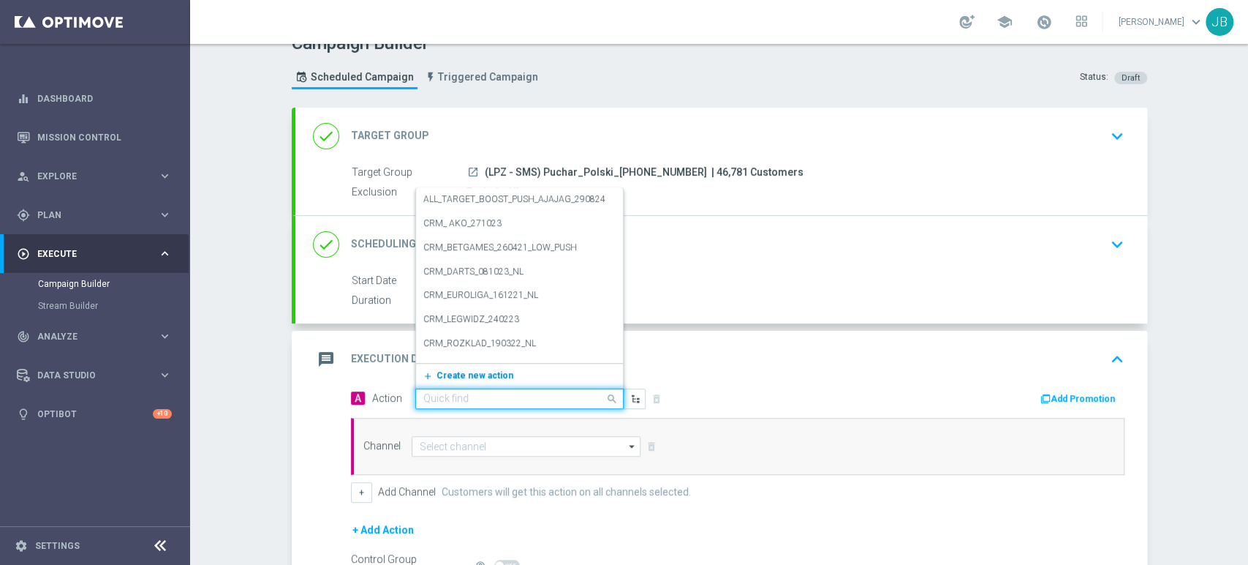
click at [464, 372] on span "Create new action" at bounding box center [475, 375] width 77 height 10
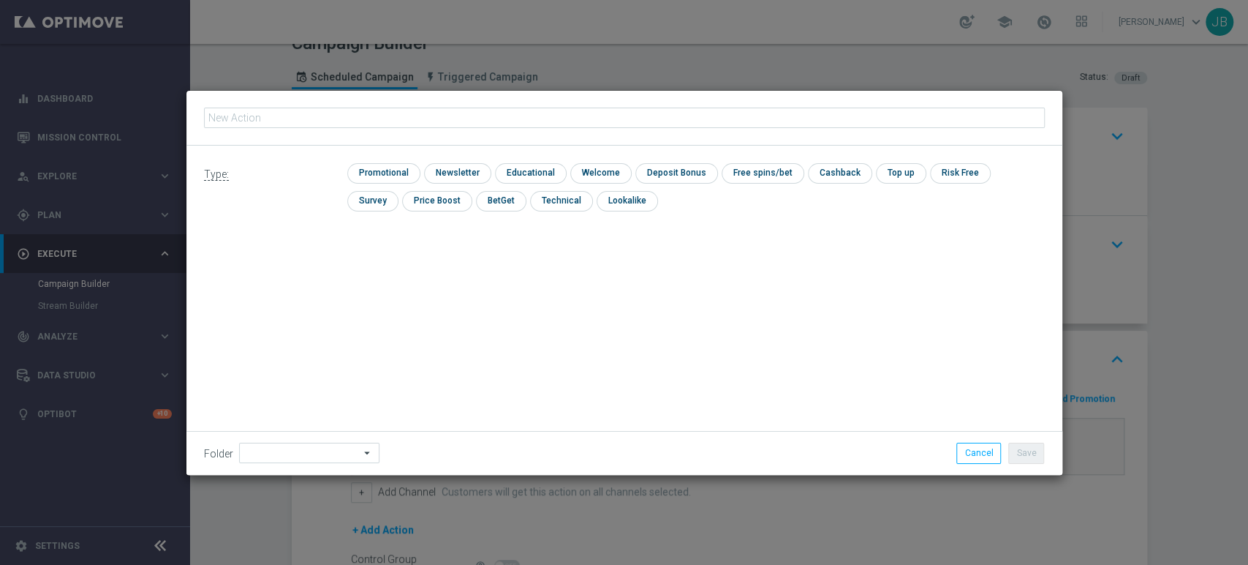
type input "(LPZ - SMS) Puchar_Polski_23092025"
click at [461, 171] on input "checkbox" at bounding box center [456, 173] width 64 height 20
checkbox input "true"
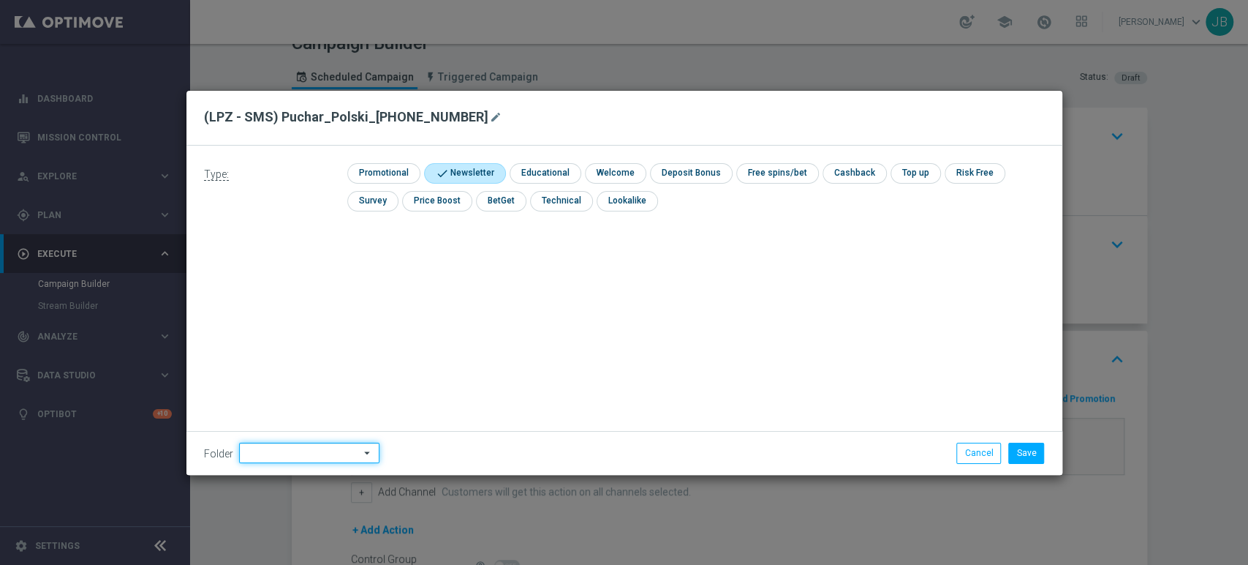
click at [258, 459] on input at bounding box center [309, 452] width 140 height 20
click at [298, 303] on div "Justyna B." at bounding box center [307, 304] width 136 height 20
type input "Justyna B."
click at [1011, 445] on button "Save" at bounding box center [1027, 452] width 36 height 20
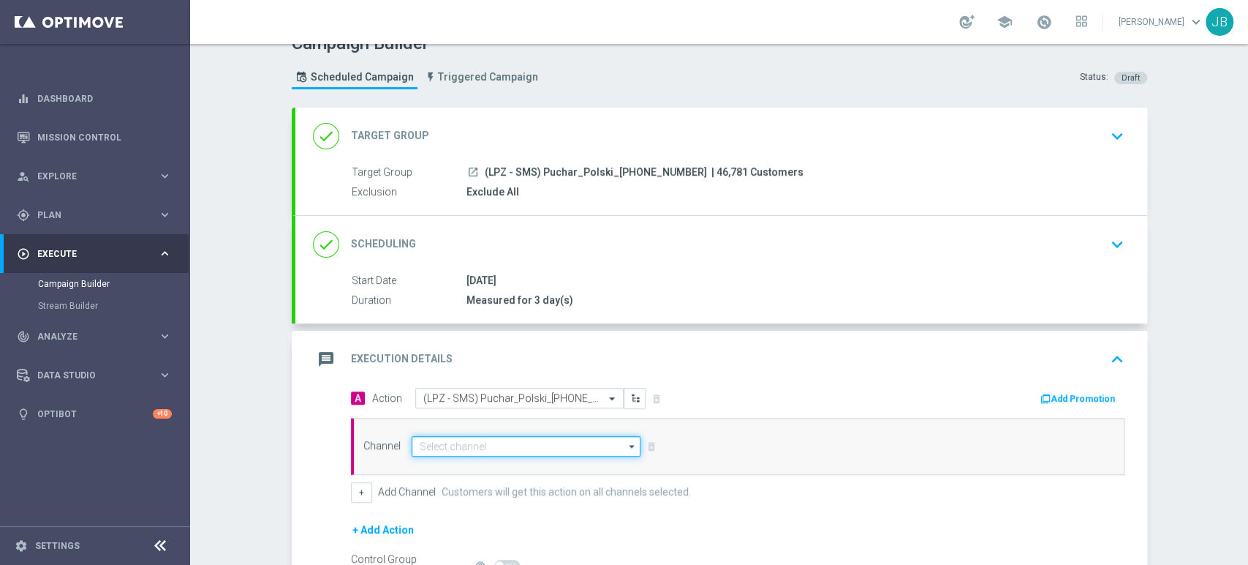
click at [453, 449] on input at bounding box center [527, 446] width 230 height 20
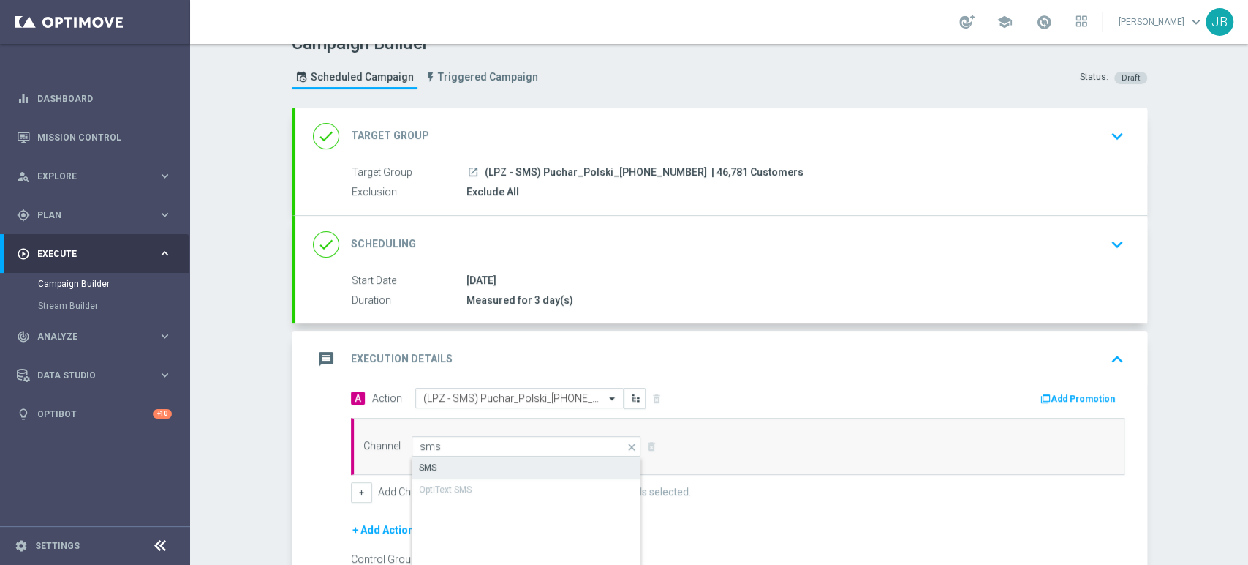
click at [451, 460] on div "SMS" at bounding box center [527, 467] width 230 height 20
type input "SMS"
click at [648, 225] on div "done Scheduling keyboard_arrow_down" at bounding box center [721, 244] width 852 height 57
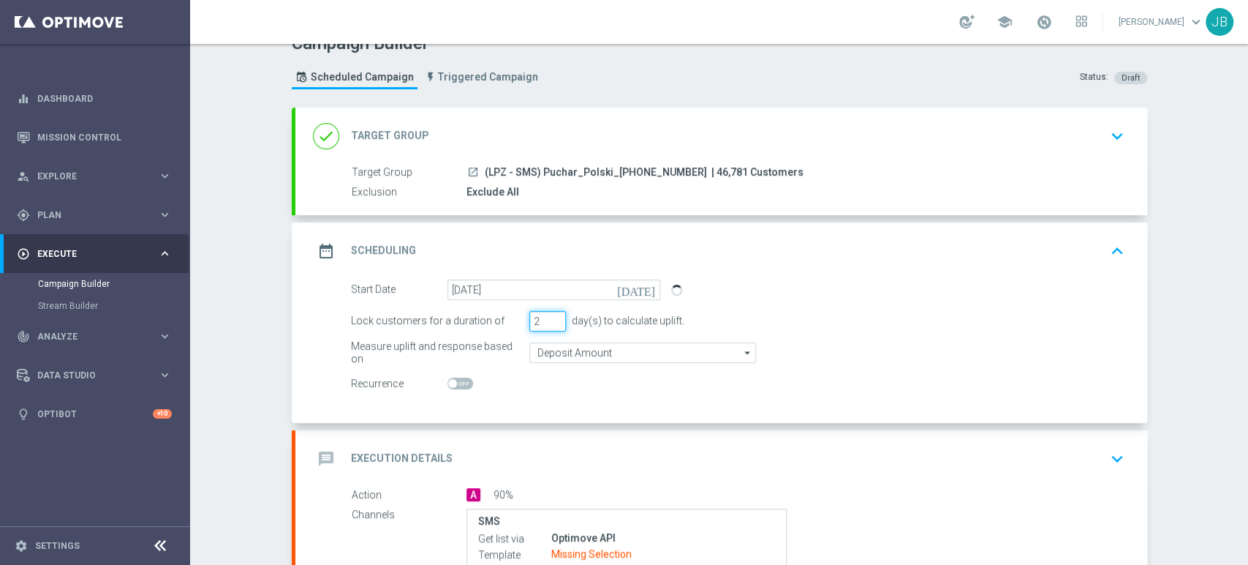
click at [550, 321] on input "2" at bounding box center [547, 321] width 37 height 20
type input "1"
click at [550, 321] on input "1" at bounding box center [547, 321] width 37 height 20
click at [1247, 463] on div "Campaign Builder Scheduled Campaign Triggered Campaign Status: Draft done Targe…" at bounding box center [719, 304] width 1058 height 521
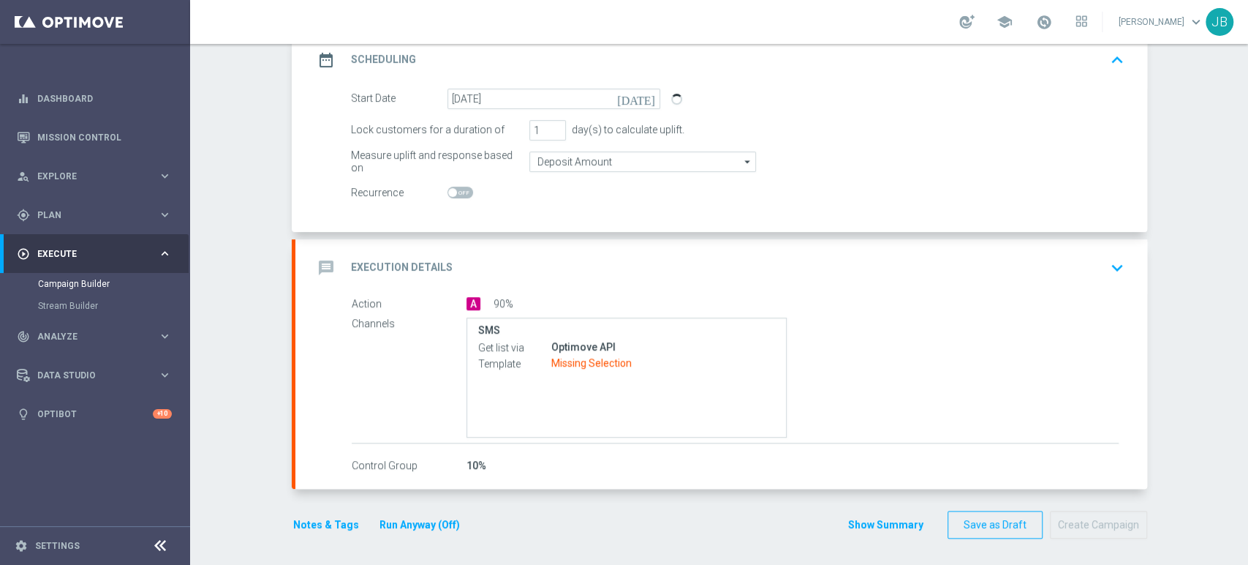
scroll to position [216, 0]
click at [628, 278] on div "message Execution Details keyboard_arrow_down" at bounding box center [721, 266] width 817 height 28
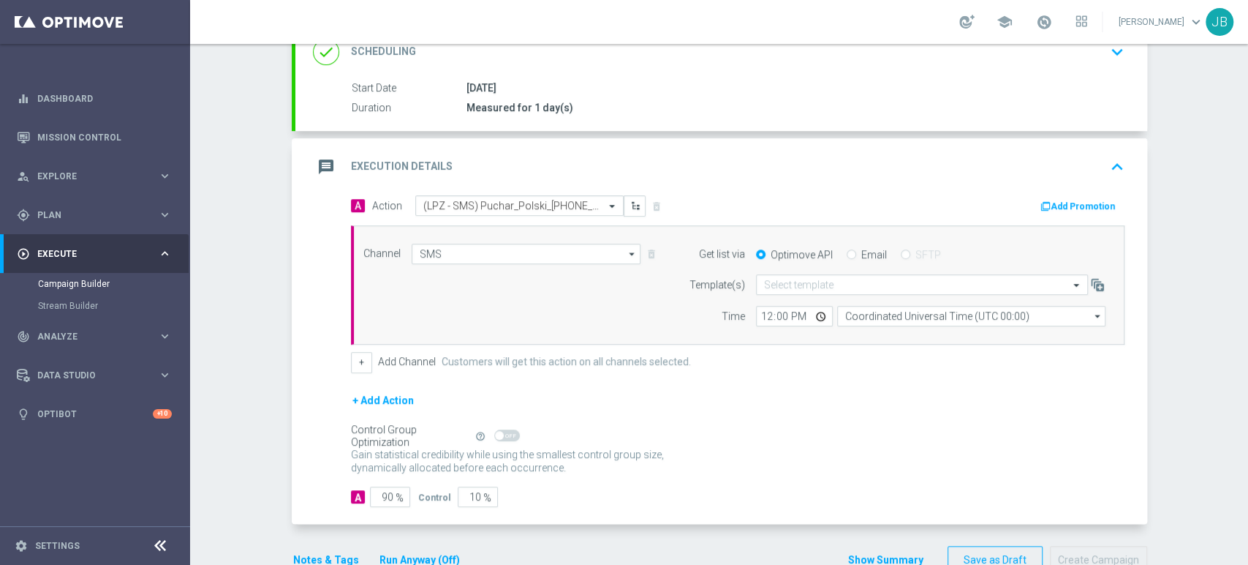
scroll to position [201, 0]
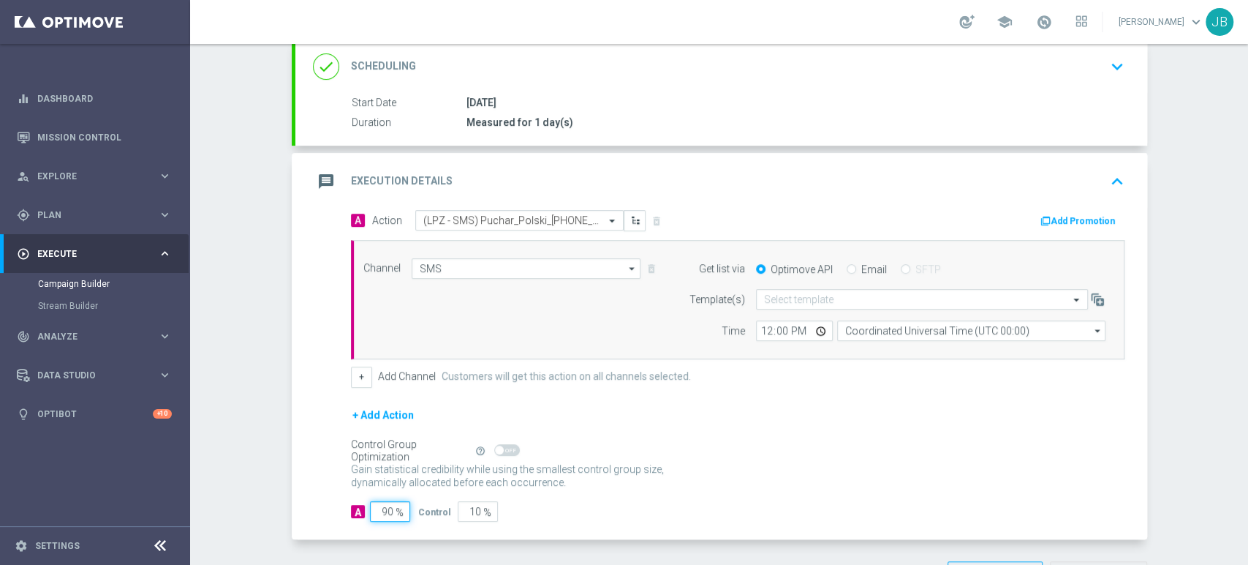
click at [380, 505] on input "90" at bounding box center [390, 511] width 40 height 20
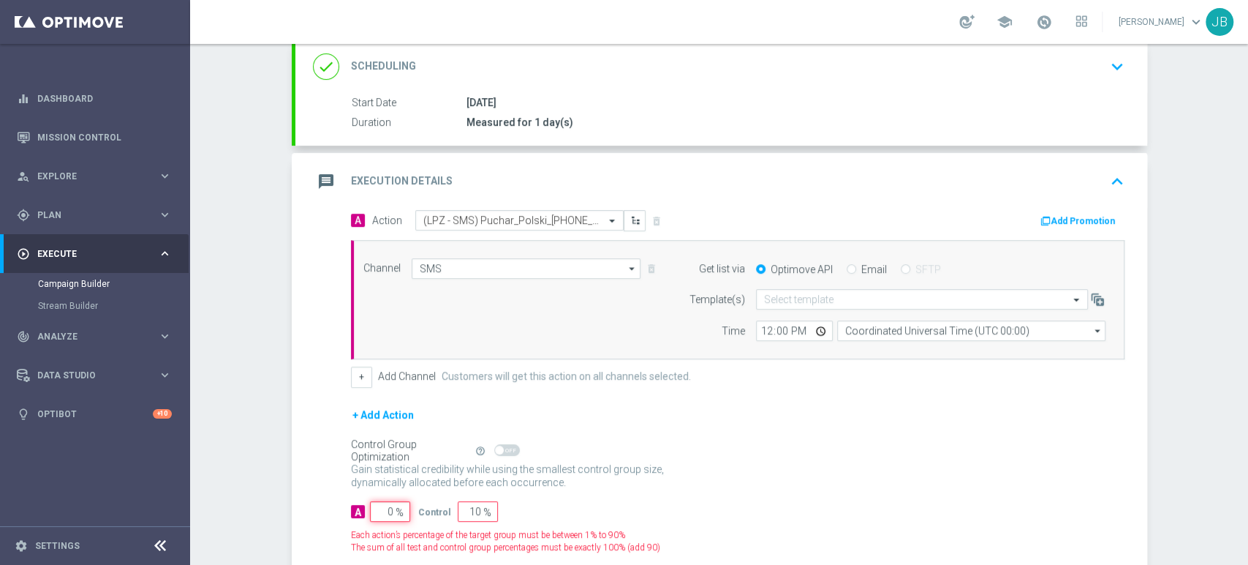
type input "10"
type input "100"
type input "0"
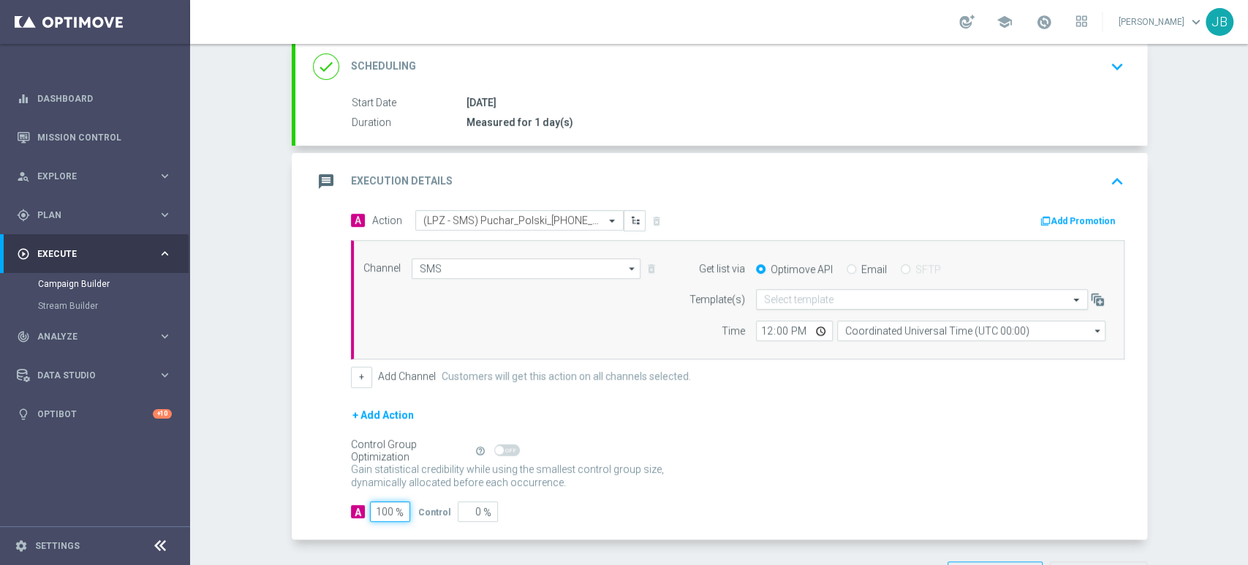
type input "100"
click at [798, 291] on div "Select template" at bounding box center [922, 299] width 332 height 20
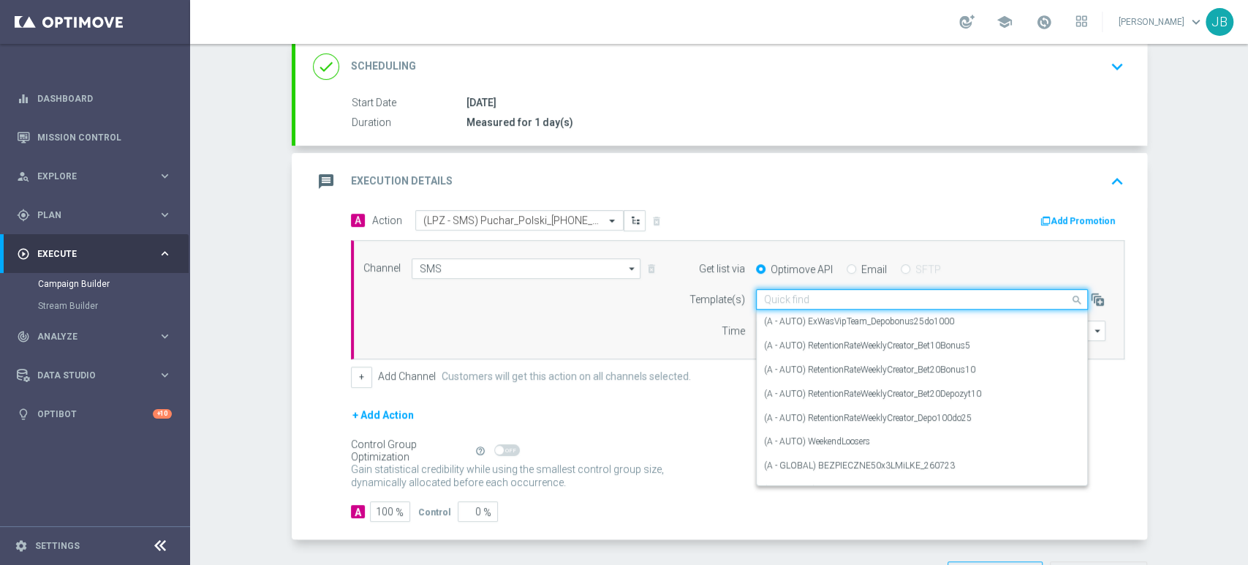
paste input "(LPZ - SMS) Puchar_Polski_23092025"
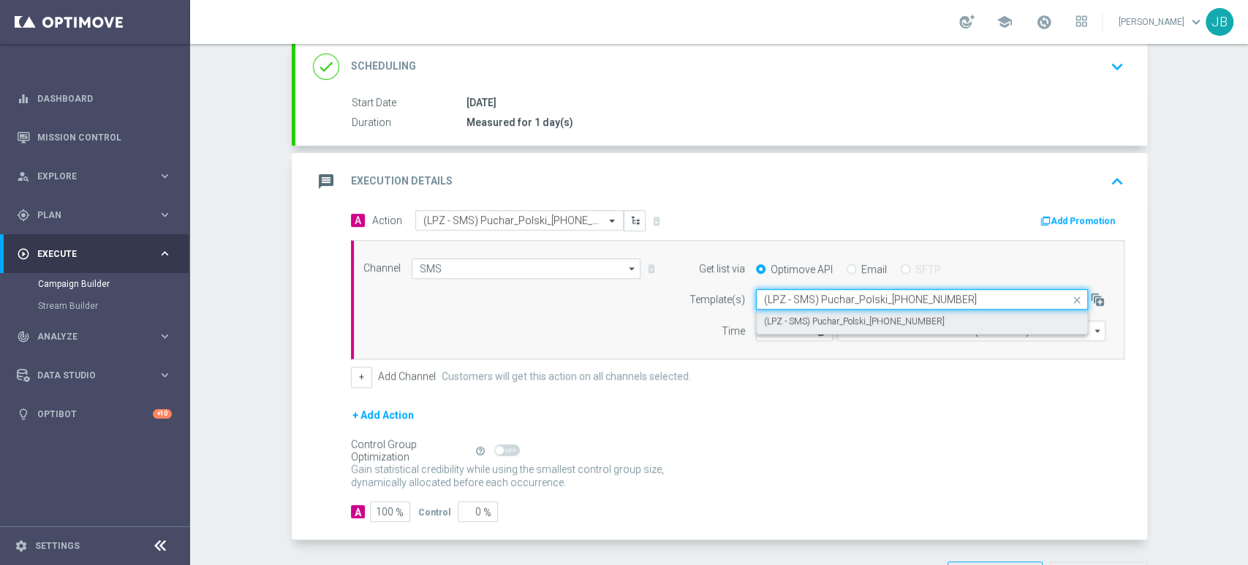
click at [781, 315] on label "(LPZ - SMS) Puchar_Polski_23092025" at bounding box center [854, 321] width 181 height 12
type input "(LPZ - SMS) Puchar_Polski_23092025"
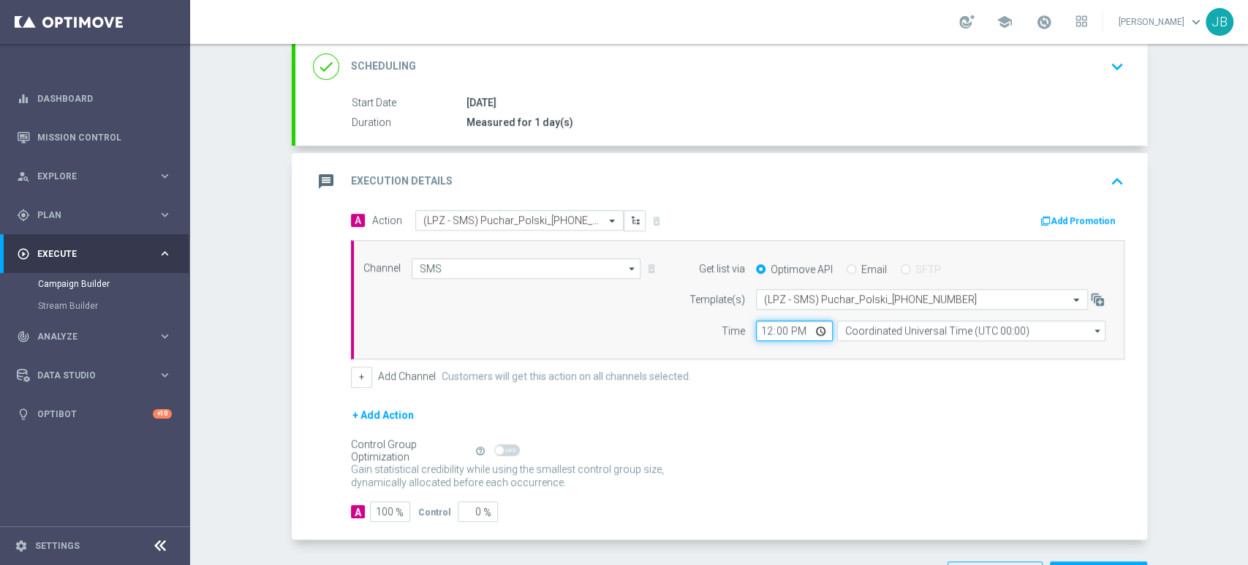
click at [756, 329] on input "12:00" at bounding box center [794, 330] width 77 height 20
type input "10:01"
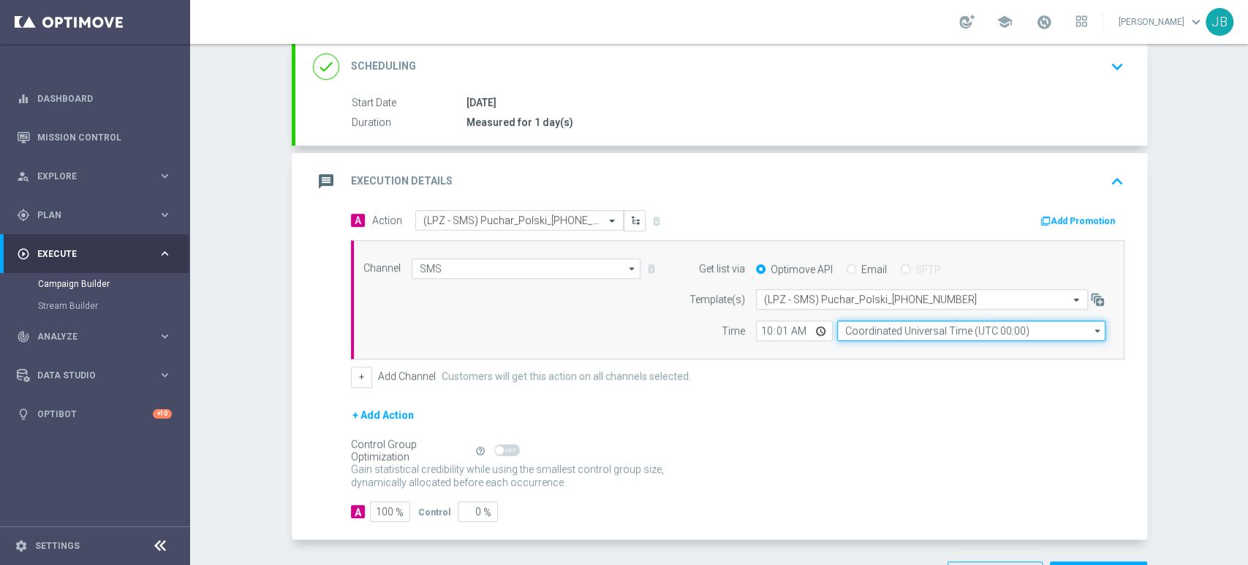
click at [862, 326] on input "Coordinated Universal Time (UTC 00:00)" at bounding box center [971, 330] width 268 height 20
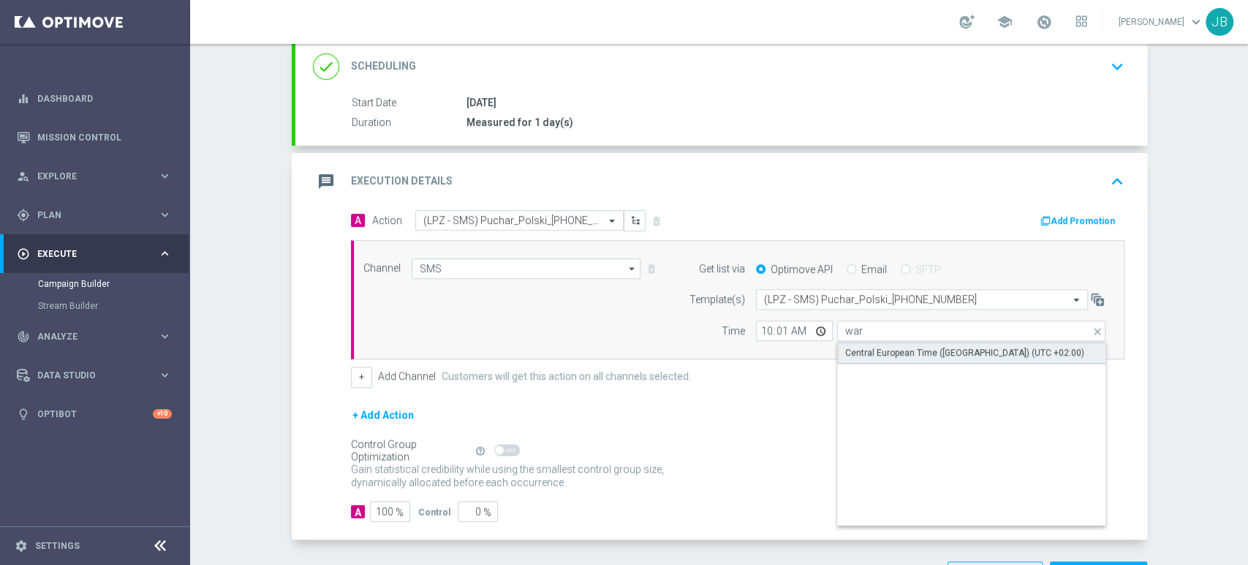
click at [861, 355] on div "Central European Time (Warsaw) (UTC +02:00)" at bounding box center [964, 352] width 239 height 13
type input "Central European Time (Warsaw) (UTC +02:00)"
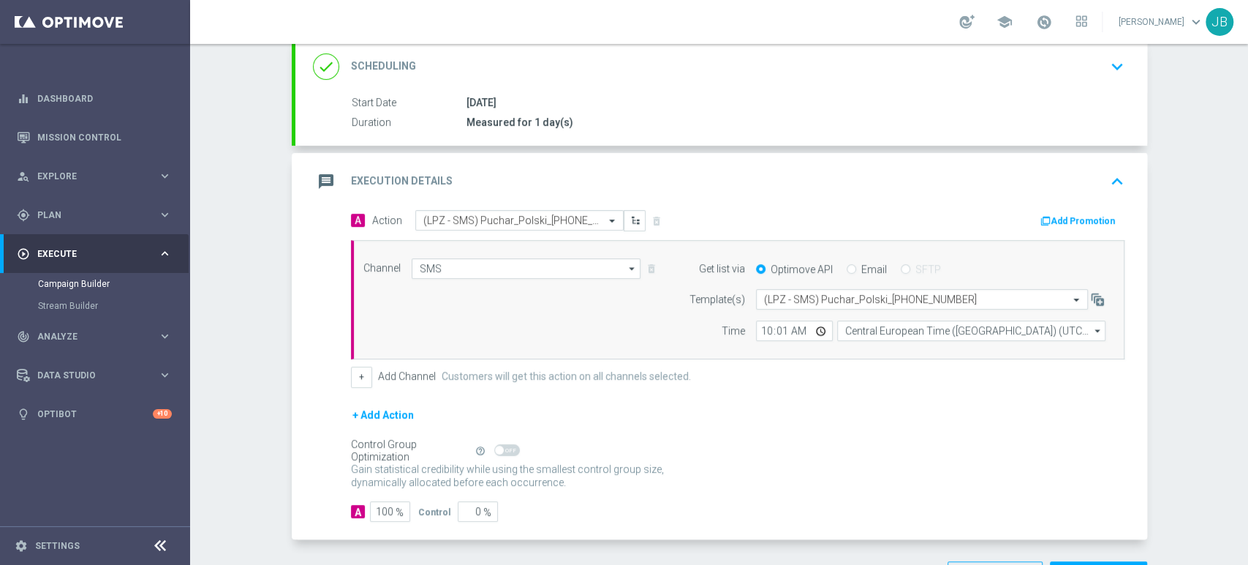
scroll to position [24, 0]
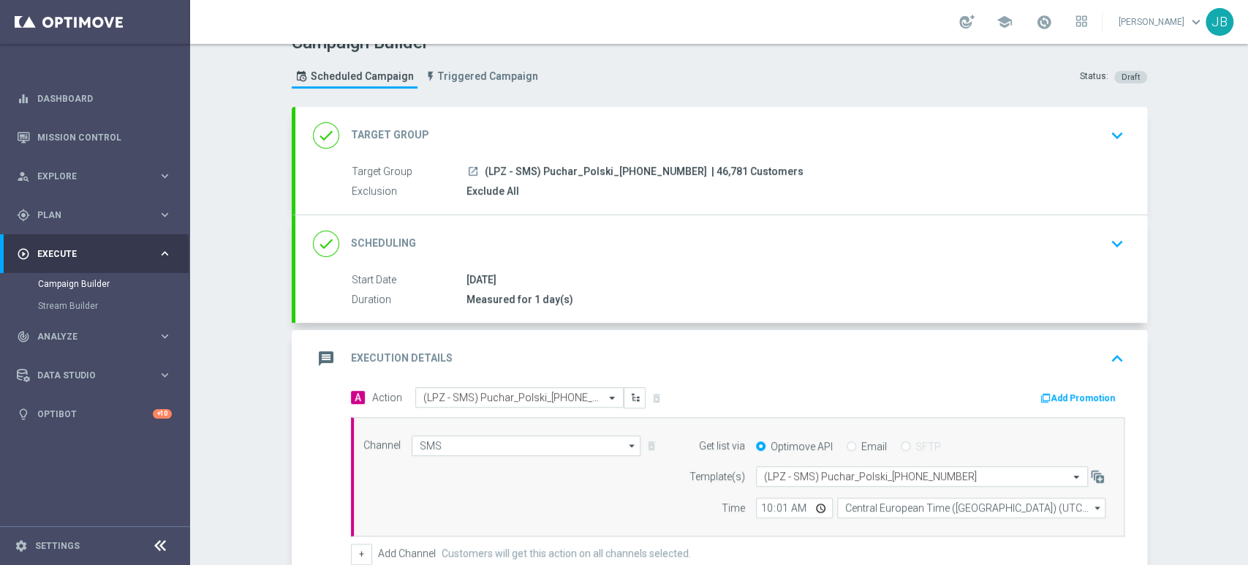
click at [1247, 108] on div "Campaign Builder Scheduled Campaign Triggered Campaign Status: Draft done Targe…" at bounding box center [719, 304] width 1058 height 521
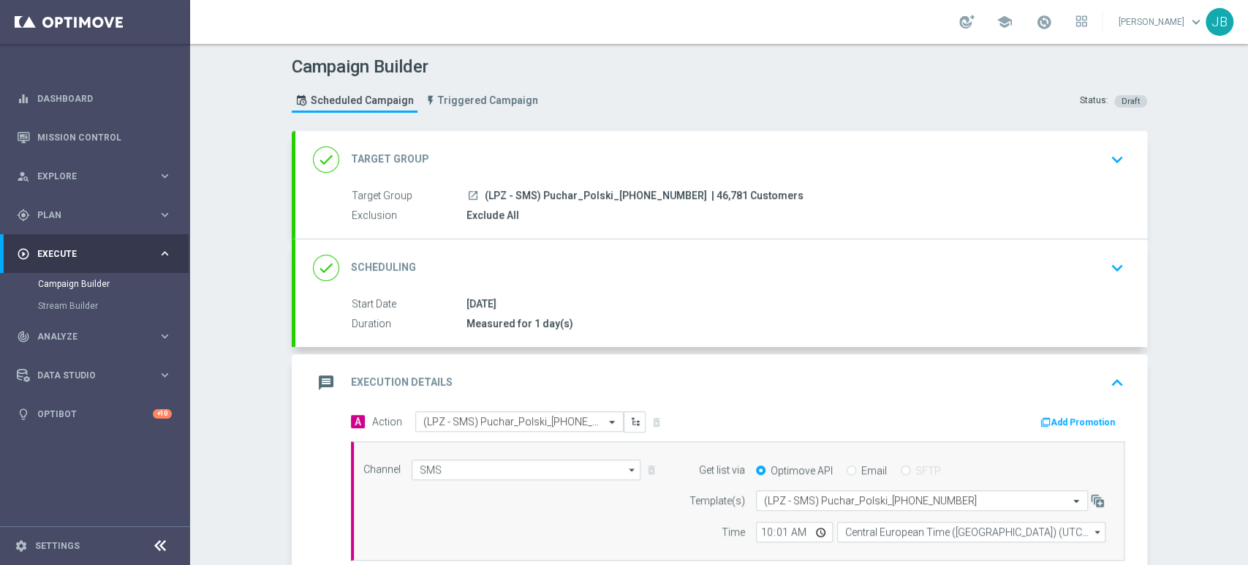
click at [1247, 386] on div "Campaign Builder Scheduled Campaign Triggered Campaign Status: Draft done Targe…" at bounding box center [719, 304] width 1058 height 521
click at [824, 182] on div "done Target Group keyboard_arrow_down" at bounding box center [721, 159] width 852 height 57
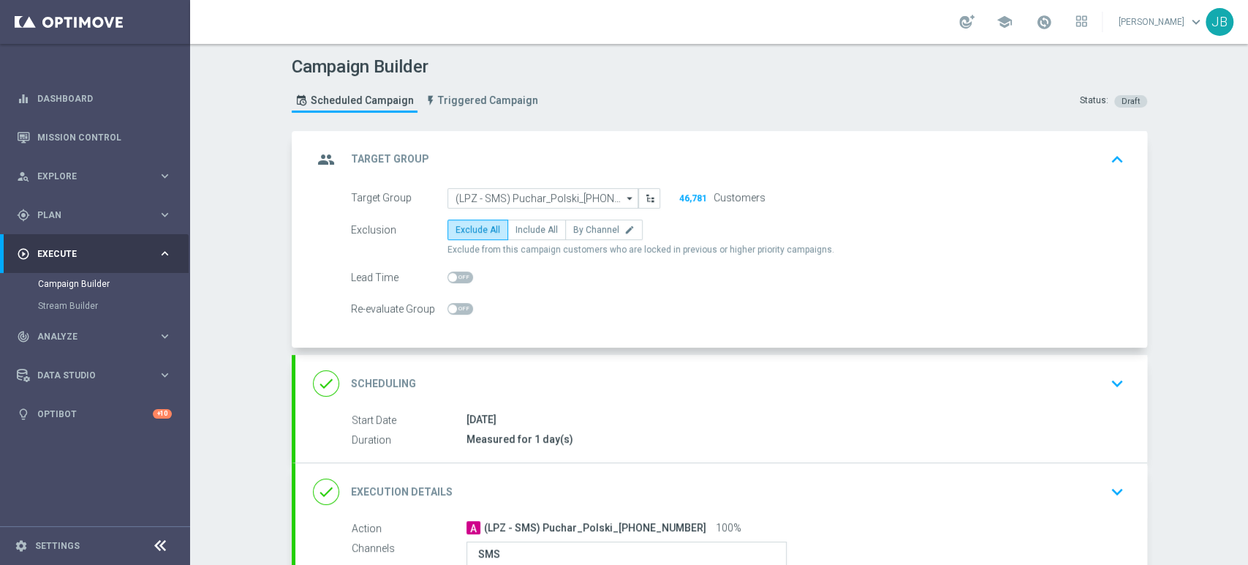
click at [761, 344] on div "Target Group (LPZ - SMS) Puchar_Polski_23092025 (LPZ - SMS) Puchar_Polski_23092…" at bounding box center [721, 268] width 852 height 160
click at [750, 366] on div "done Scheduling keyboard_arrow_down" at bounding box center [721, 383] width 852 height 57
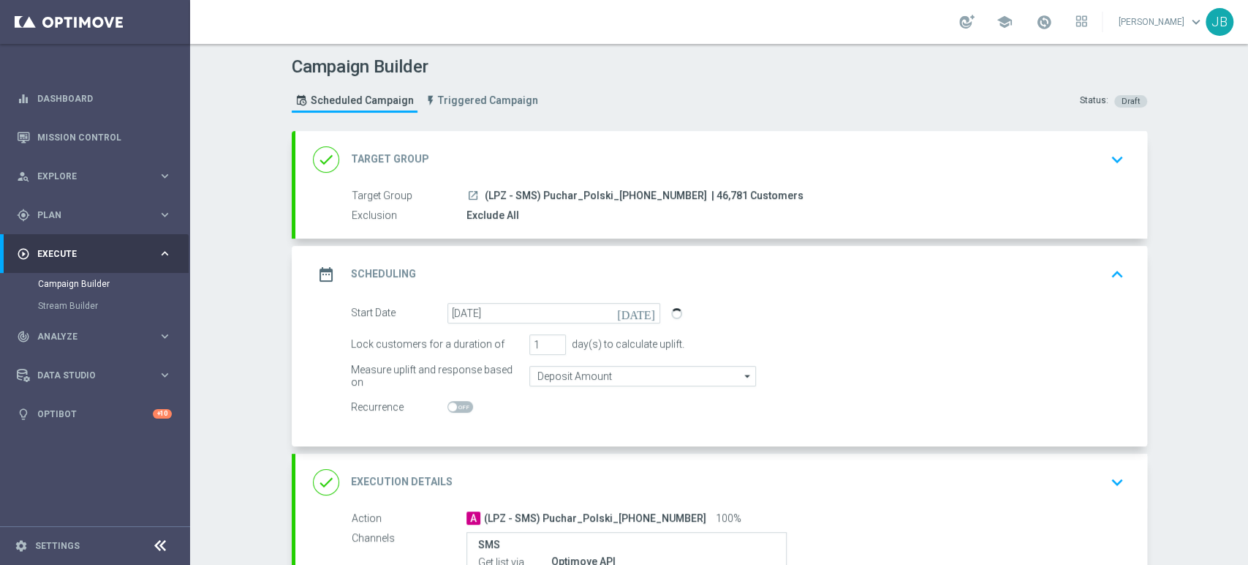
click at [1247, 357] on div "Campaign Builder Scheduled Campaign Triggered Campaign Status: Draft done Targe…" at bounding box center [719, 304] width 1058 height 521
click at [802, 167] on div "done Target Group keyboard_arrow_down" at bounding box center [721, 160] width 817 height 28
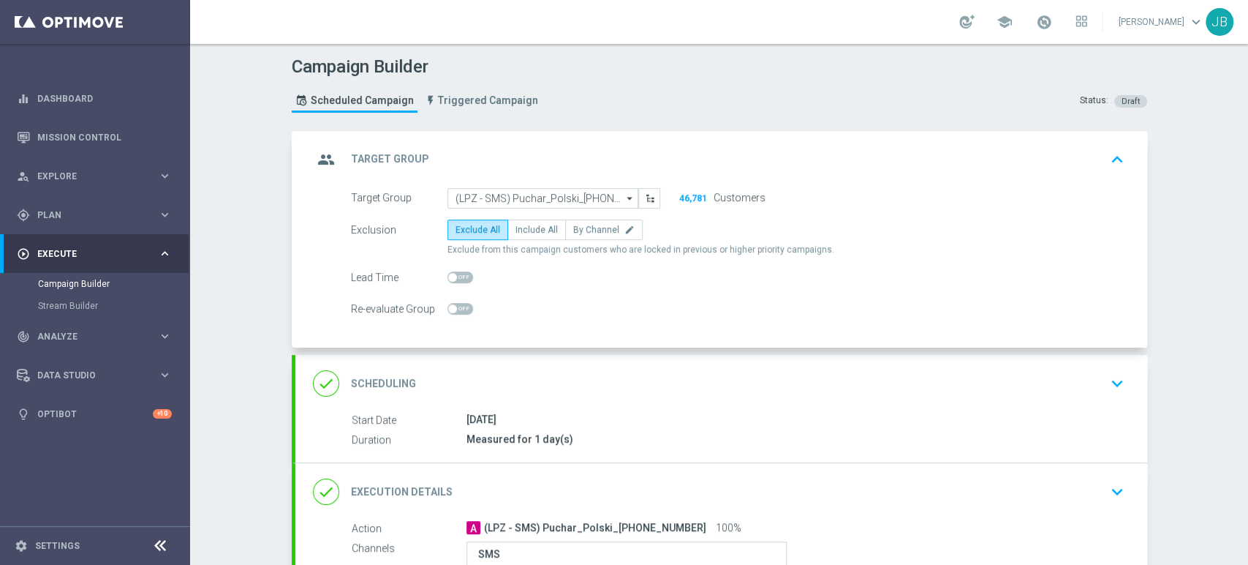
click at [1009, 369] on div "done Scheduling keyboard_arrow_down" at bounding box center [721, 383] width 817 height 28
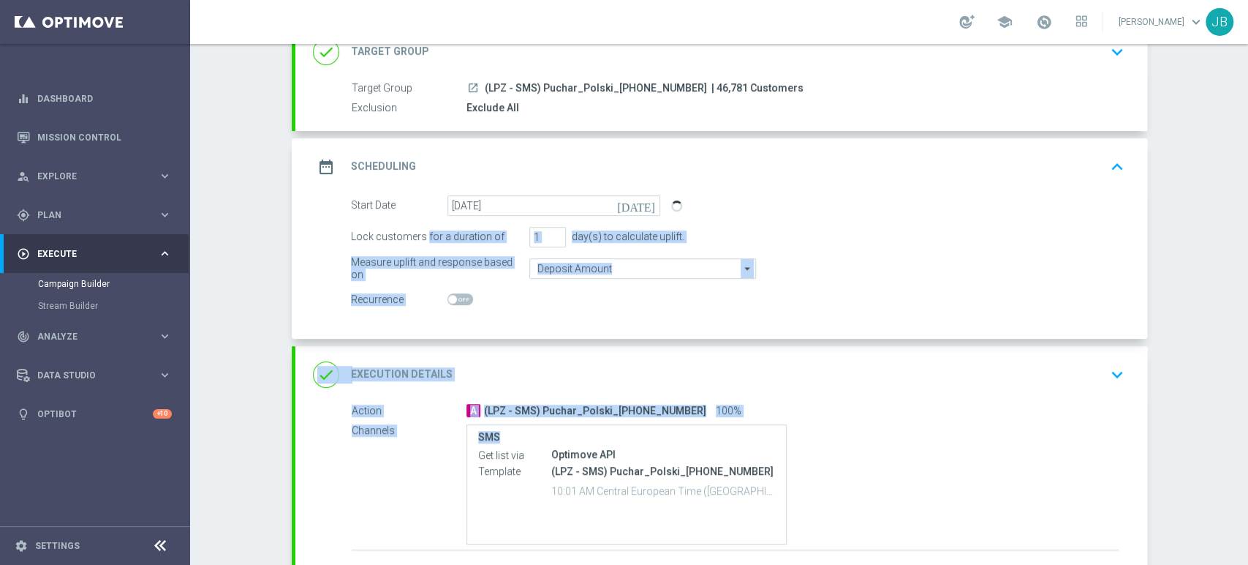
drag, startPoint x: 1247, startPoint y: 348, endPoint x: 1247, endPoint y: 451, distance: 102.4
click at [1247, 451] on div "Campaign Builder Scheduled Campaign Triggered Campaign Status: Draft done Targe…" at bounding box center [719, 304] width 1058 height 521
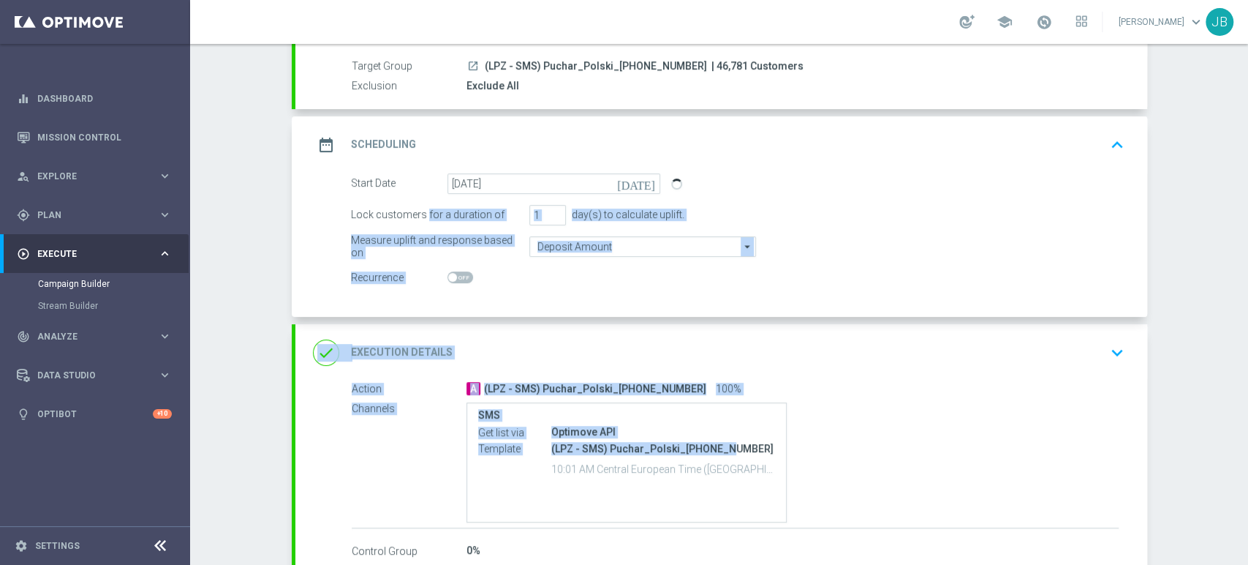
click at [817, 336] on div "done Execution Details keyboard_arrow_down" at bounding box center [721, 352] width 852 height 57
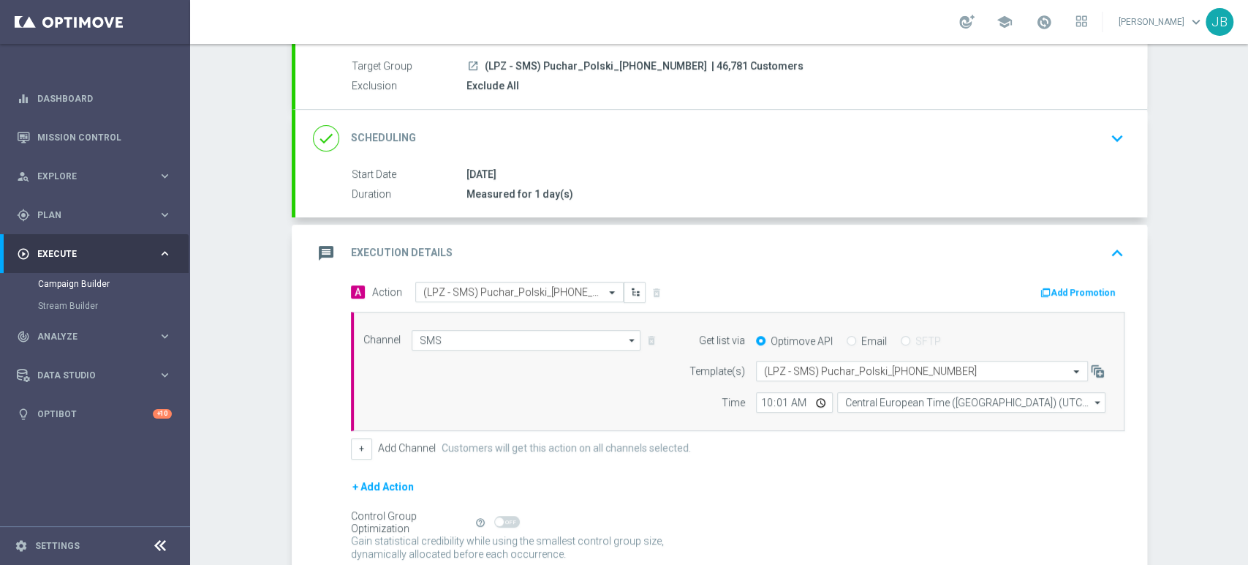
click at [862, 151] on div "done Scheduling keyboard_arrow_down" at bounding box center [721, 138] width 852 height 57
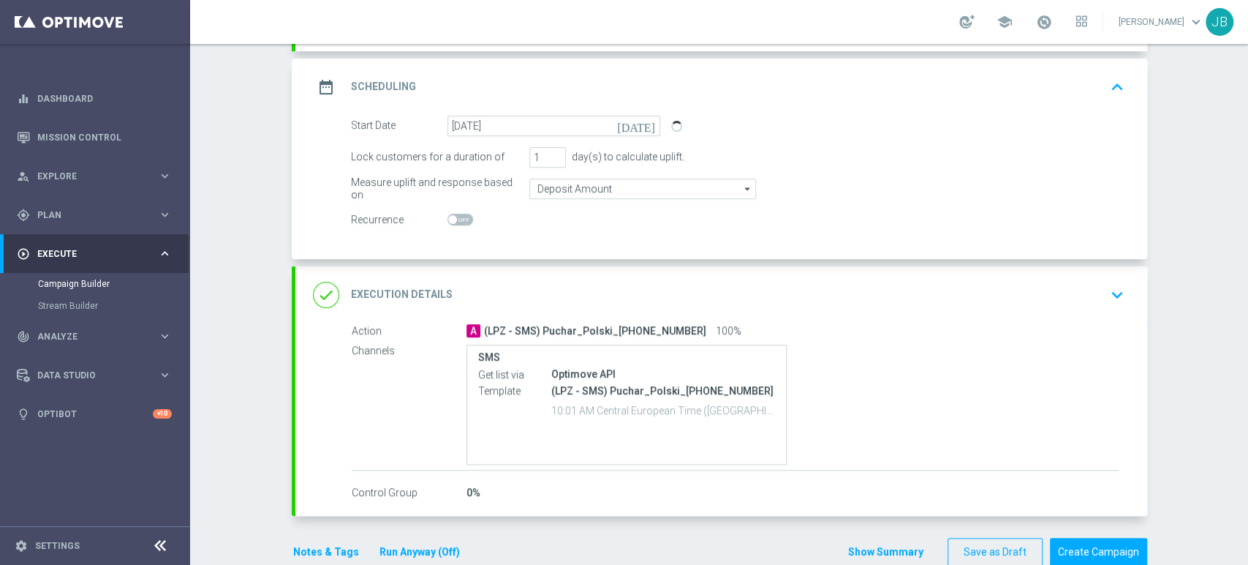
scroll to position [216, 0]
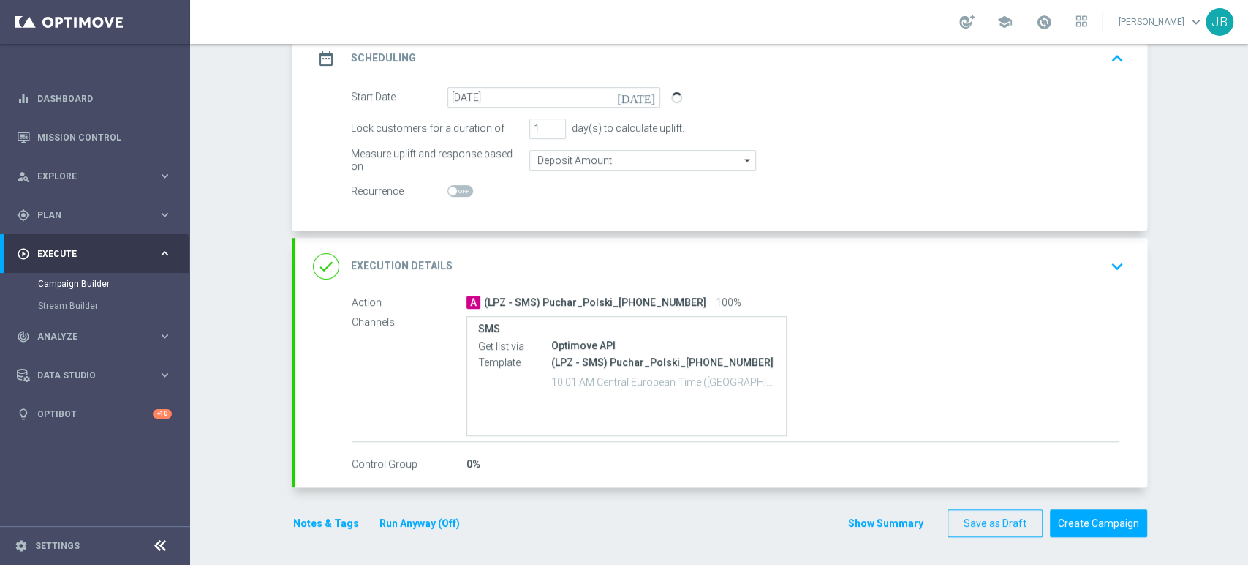
click at [968, 271] on div "done Execution Details keyboard_arrow_down" at bounding box center [721, 266] width 817 height 28
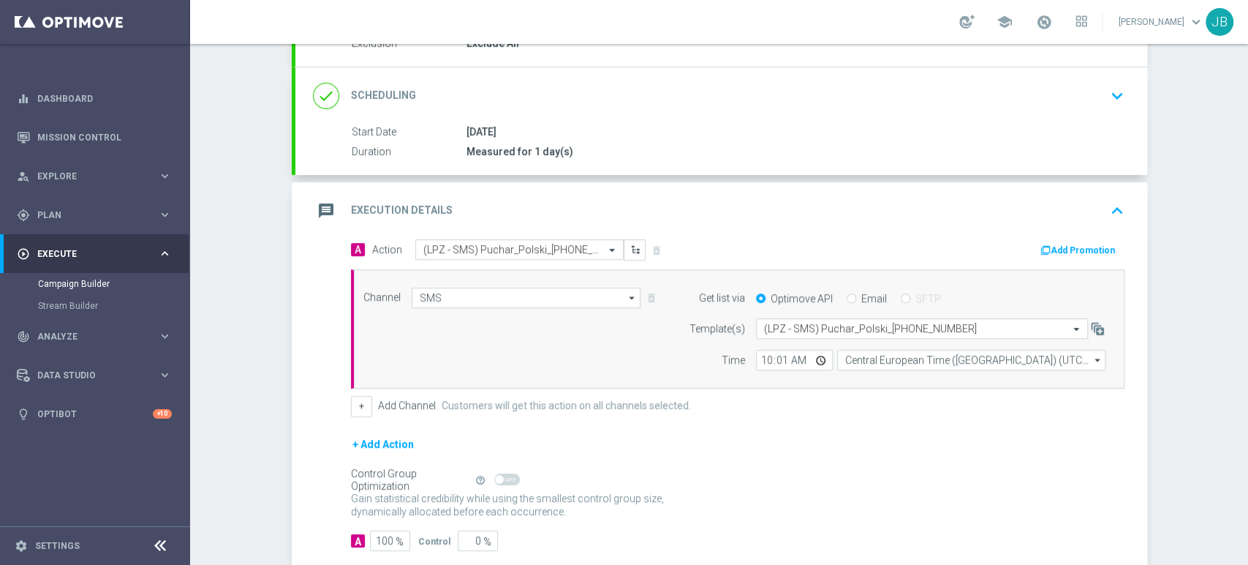
scroll to position [252, 0]
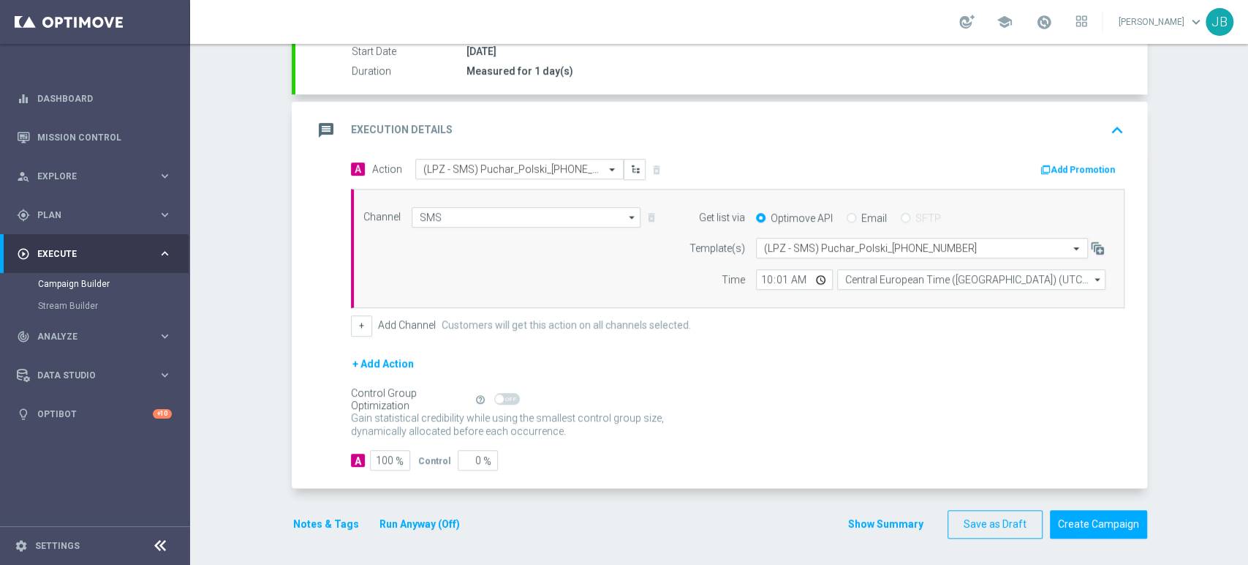
click at [1247, 108] on div "Campaign Builder Scheduled Campaign Triggered Campaign Status: Draft done Targe…" at bounding box center [719, 304] width 1058 height 521
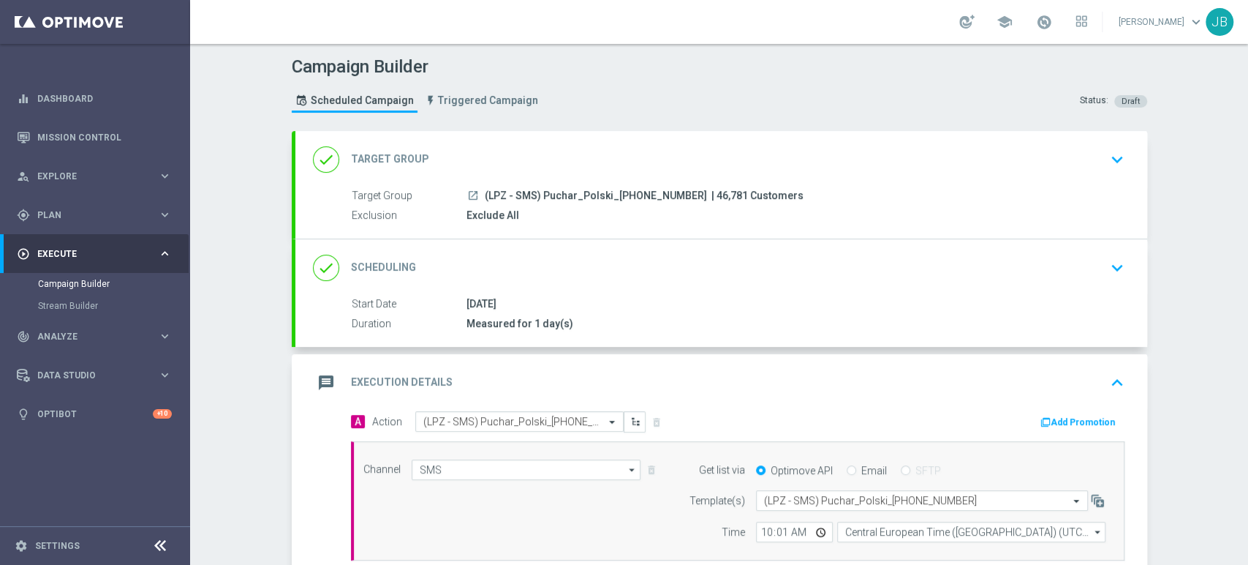
click at [1035, 166] on div "done Target Group keyboard_arrow_down" at bounding box center [721, 160] width 817 height 28
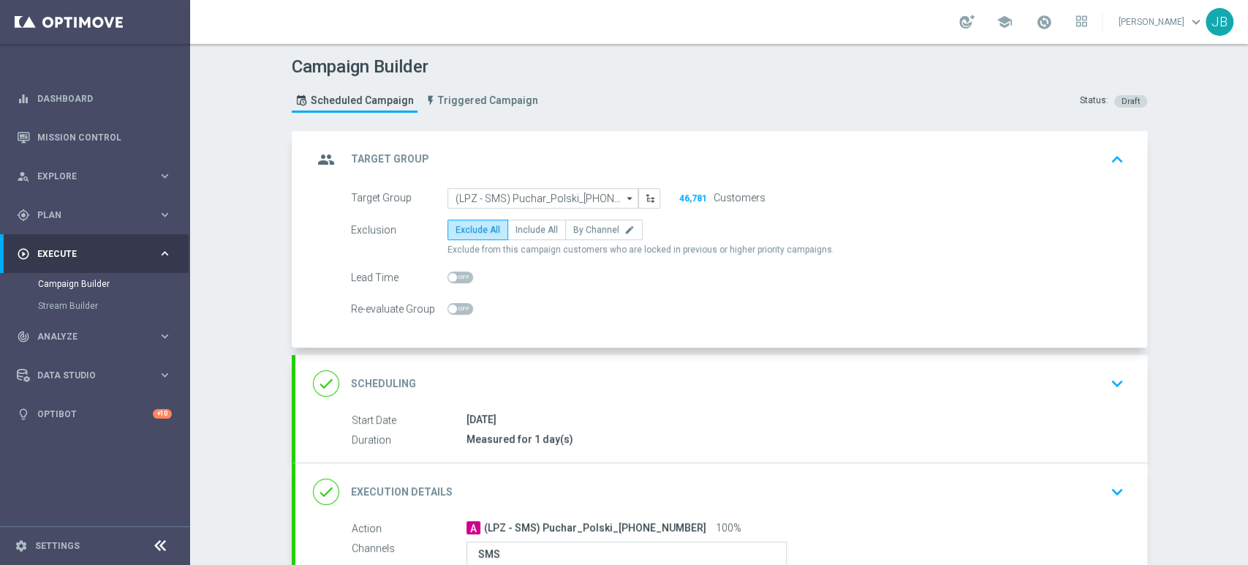
click at [1001, 394] on div "done Scheduling keyboard_arrow_down" at bounding box center [721, 383] width 817 height 28
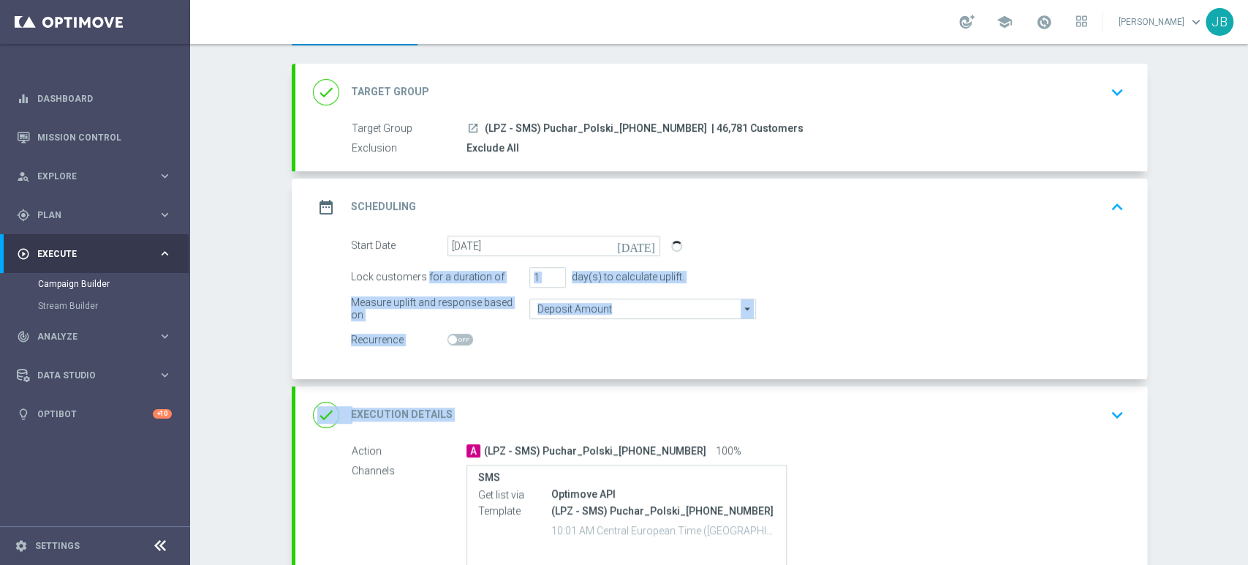
scroll to position [77, 0]
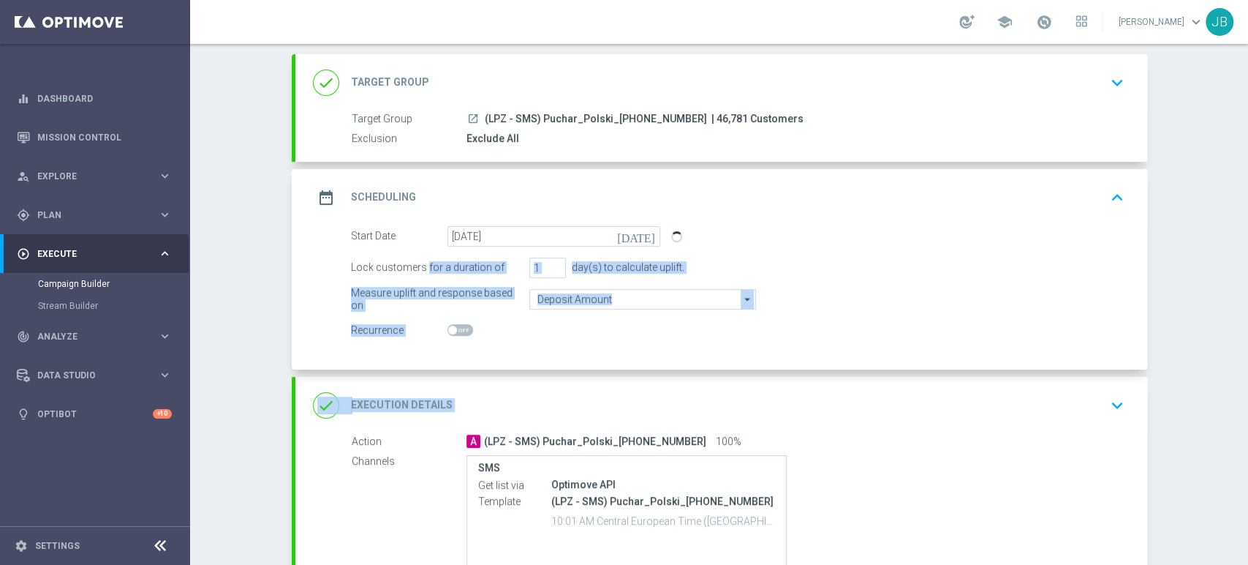
drag, startPoint x: 1247, startPoint y: 332, endPoint x: 1246, endPoint y: 384, distance: 51.9
click at [1246, 384] on div "Campaign Builder Scheduled Campaign Triggered Campaign Status: Draft done Targe…" at bounding box center [719, 304] width 1058 height 521
click at [1223, 363] on div "Campaign Builder Scheduled Campaign Triggered Campaign Status: Draft done Targe…" at bounding box center [719, 304] width 1058 height 521
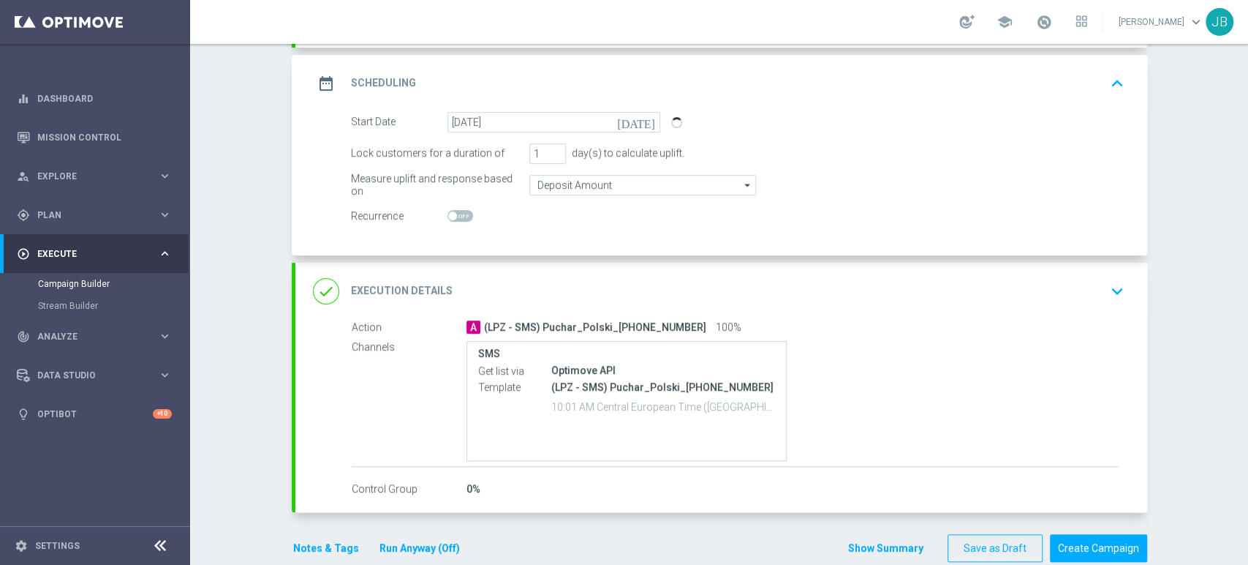
scroll to position [197, 0]
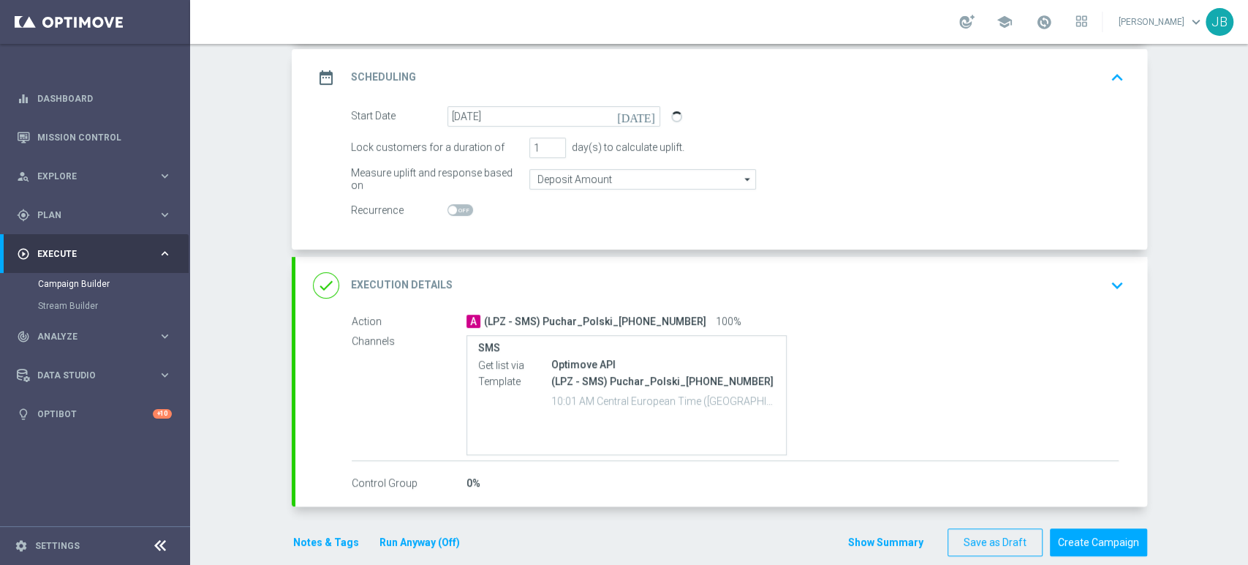
click at [1071, 285] on div "done Execution Details keyboard_arrow_down" at bounding box center [721, 285] width 817 height 28
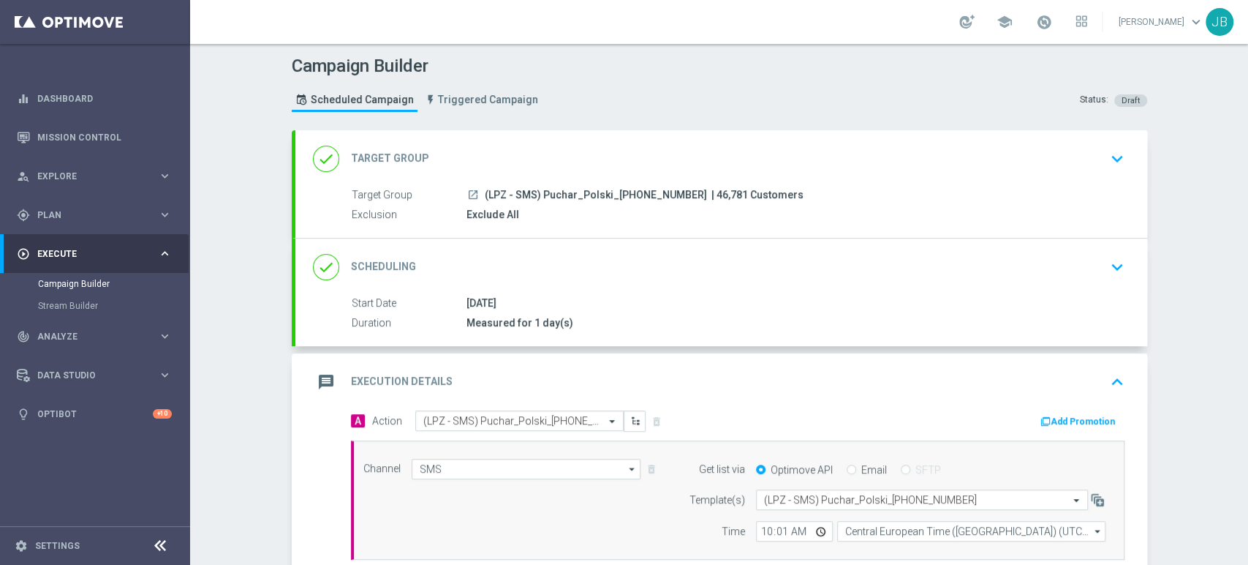
scroll to position [0, 0]
click at [910, 271] on div "done Scheduling keyboard_arrow_down" at bounding box center [721, 268] width 817 height 28
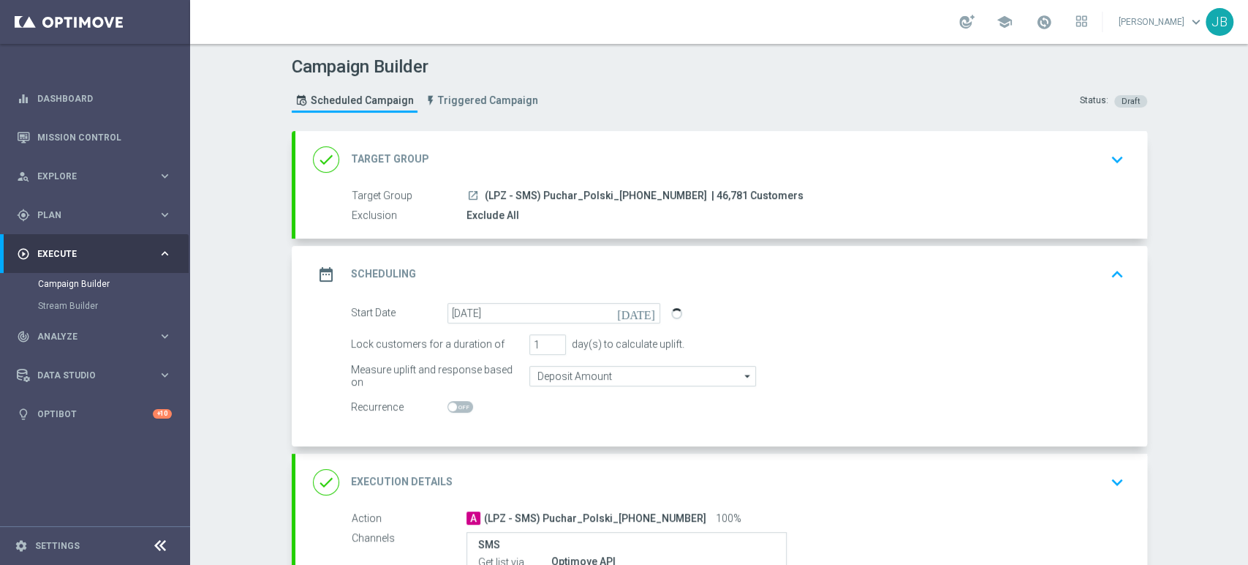
click at [1247, 455] on div "Campaign Builder Scheduled Campaign Triggered Campaign Status: Draft done Targe…" at bounding box center [719, 304] width 1058 height 521
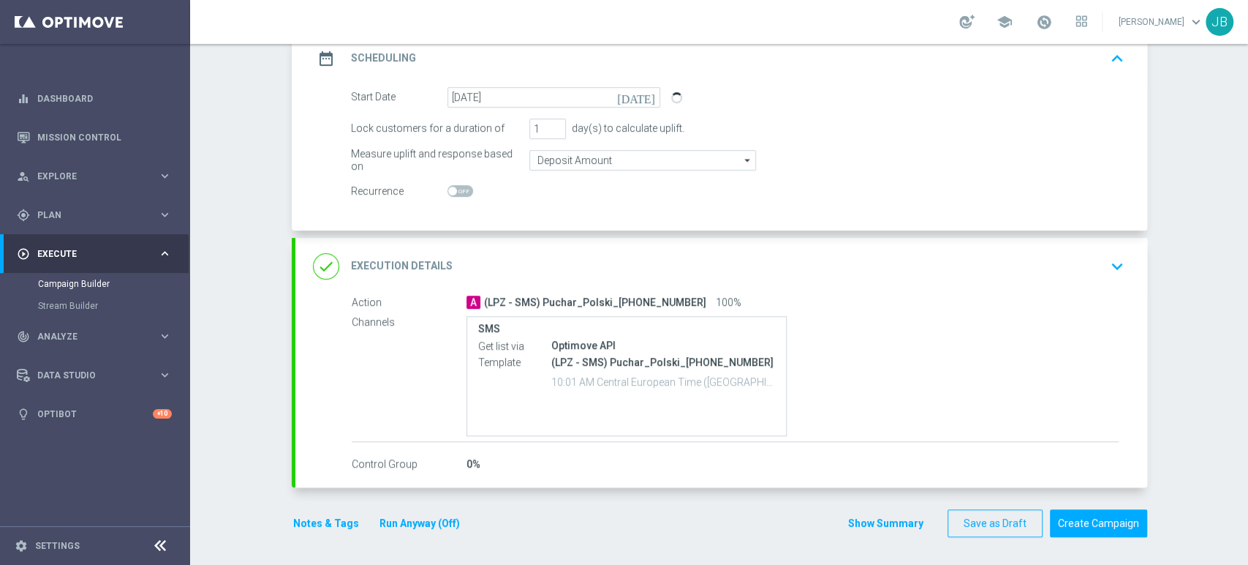
click at [984, 254] on div "done Execution Details keyboard_arrow_down" at bounding box center [721, 266] width 817 height 28
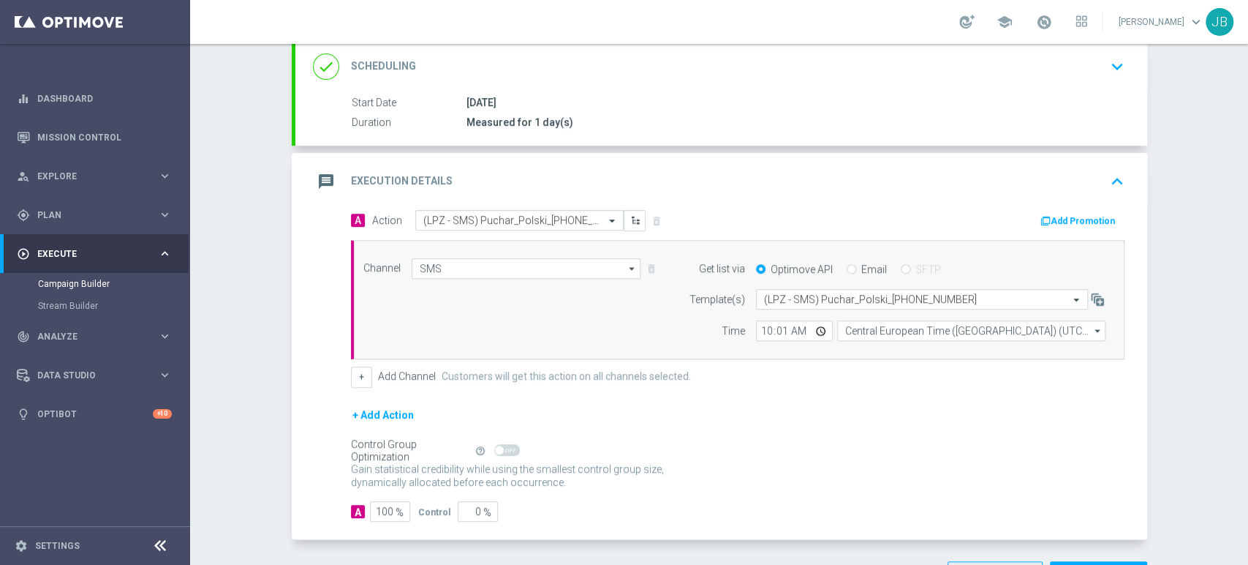
click at [1247, 540] on div "Campaign Builder Scheduled Campaign Triggered Campaign Status: Draft done Targe…" at bounding box center [719, 304] width 1058 height 521
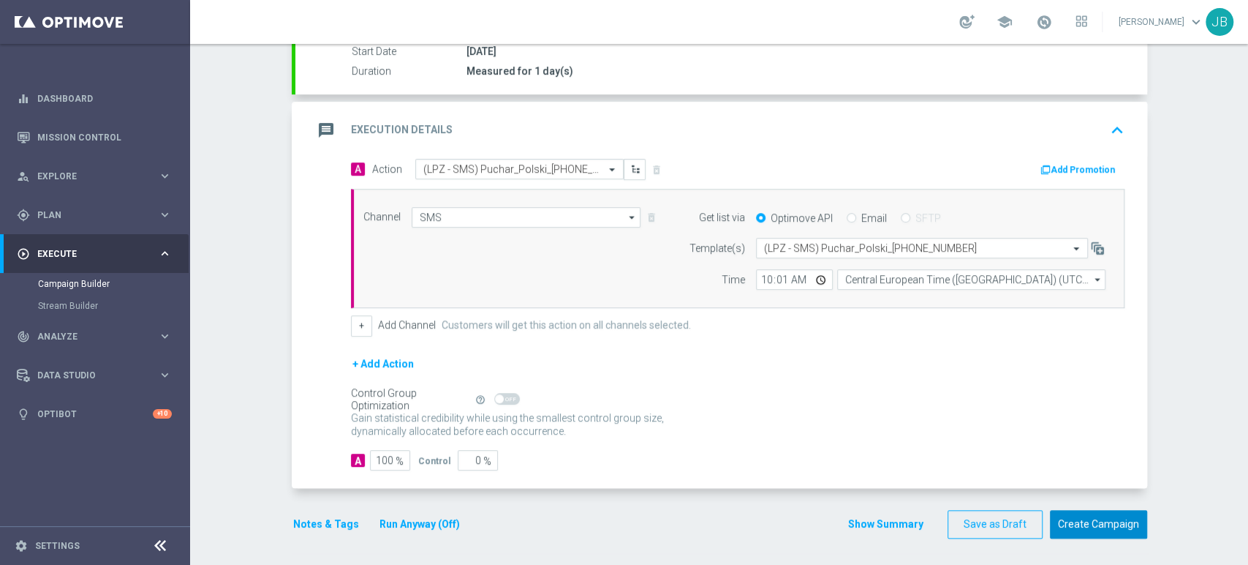
click at [1123, 532] on button "Create Campaign" at bounding box center [1098, 524] width 97 height 29
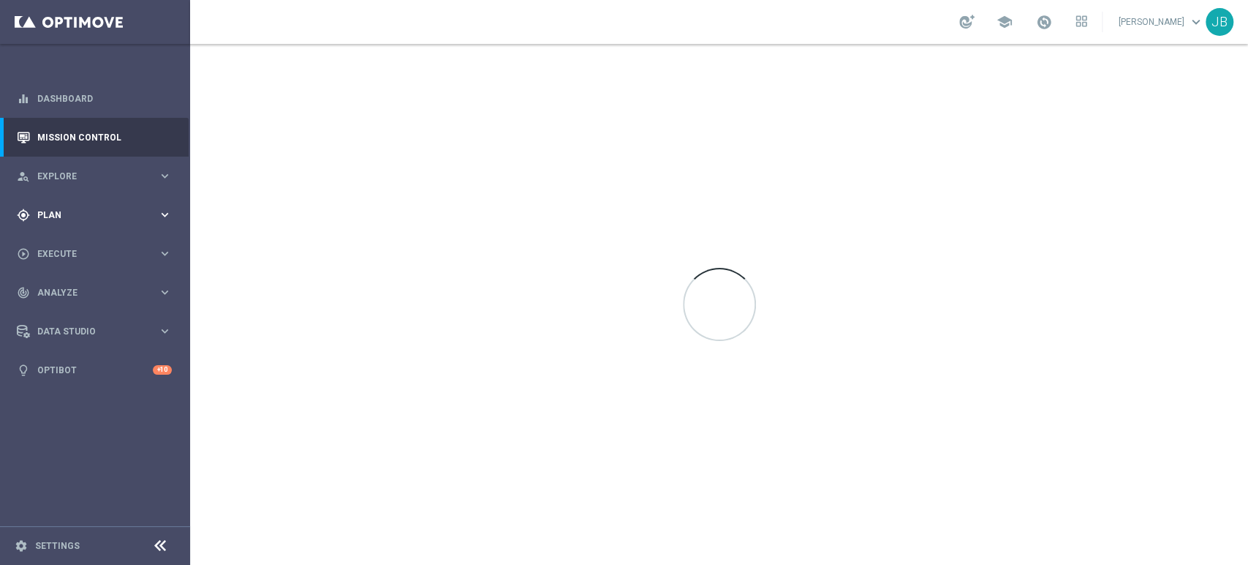
click at [61, 227] on div "gps_fixed Plan keyboard_arrow_right" at bounding box center [94, 214] width 189 height 39
click at [64, 241] on link "Target Groups" at bounding box center [95, 245] width 114 height 12
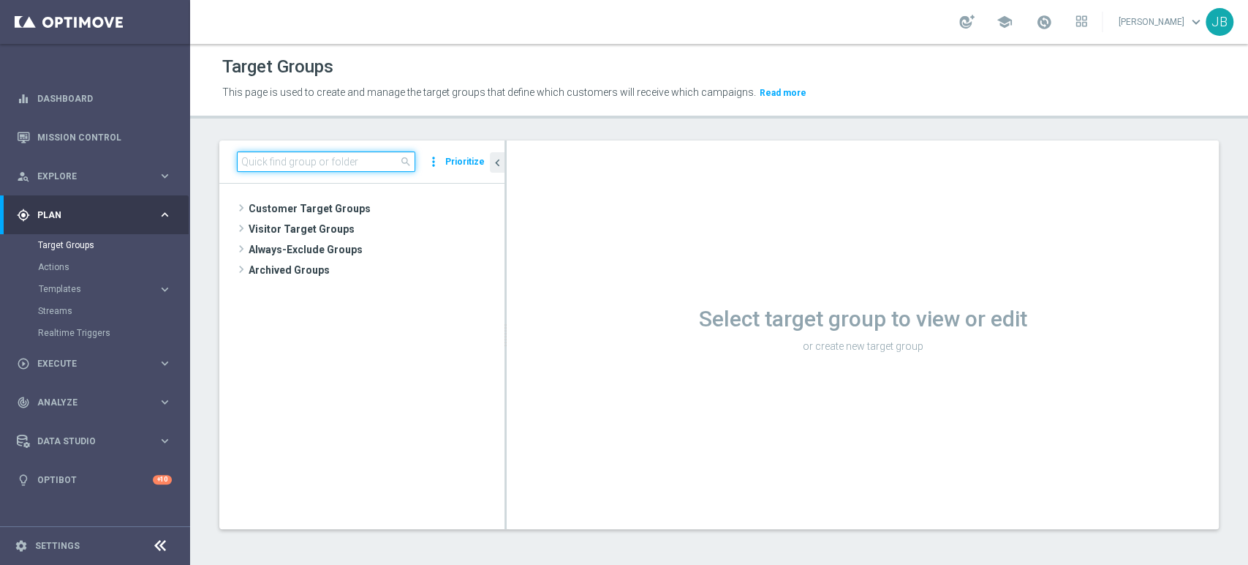
click at [290, 165] on input at bounding box center [326, 161] width 178 height 20
paste input "(LPZ - SMS) Puchar_Polski_[PHONE_NUMBER]"
type input "(LPZ - SMS) Puchar_Polski_[PHONE_NUMBER]"
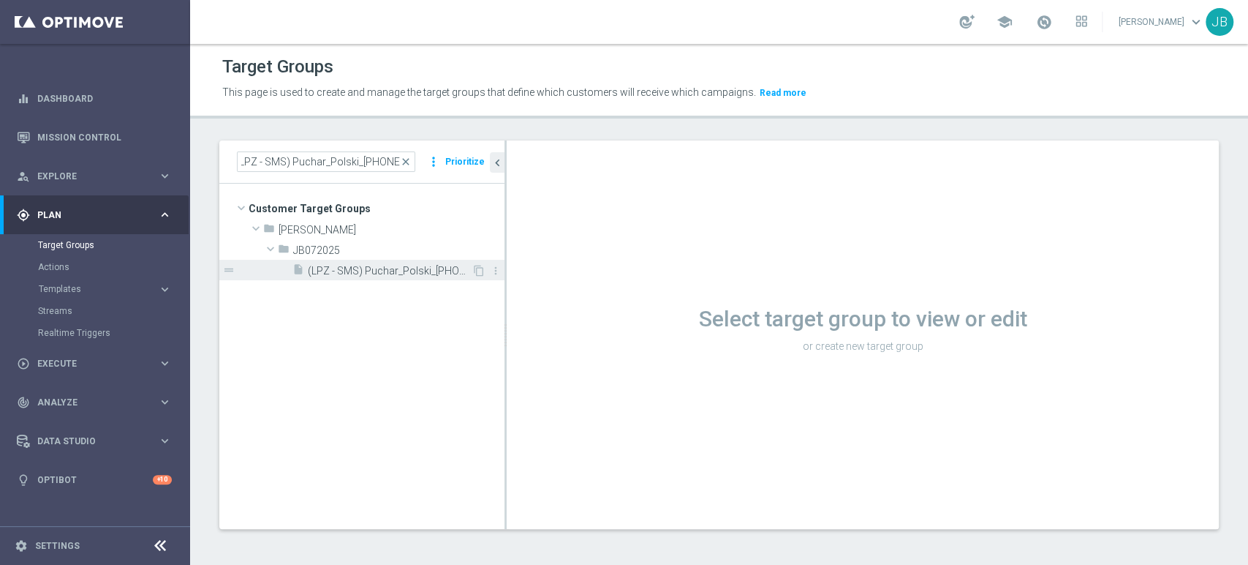
click at [331, 266] on span "(LPZ - SMS) Puchar_Polski_[PHONE_NUMBER]" at bounding box center [390, 271] width 164 height 12
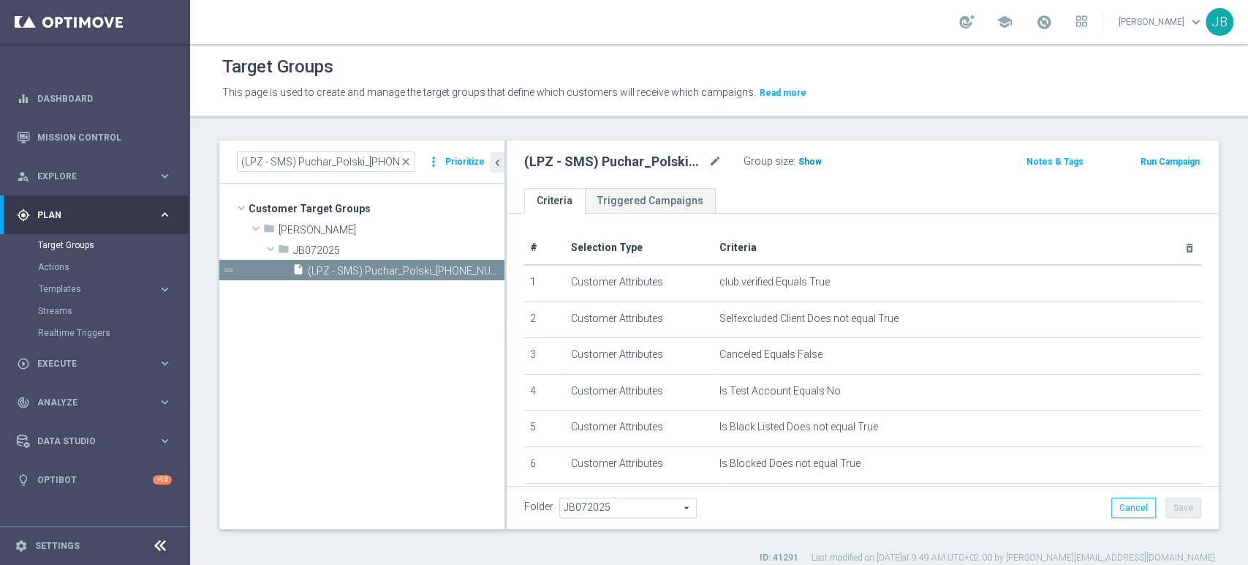
click at [801, 163] on span "Show" at bounding box center [810, 162] width 23 height 10
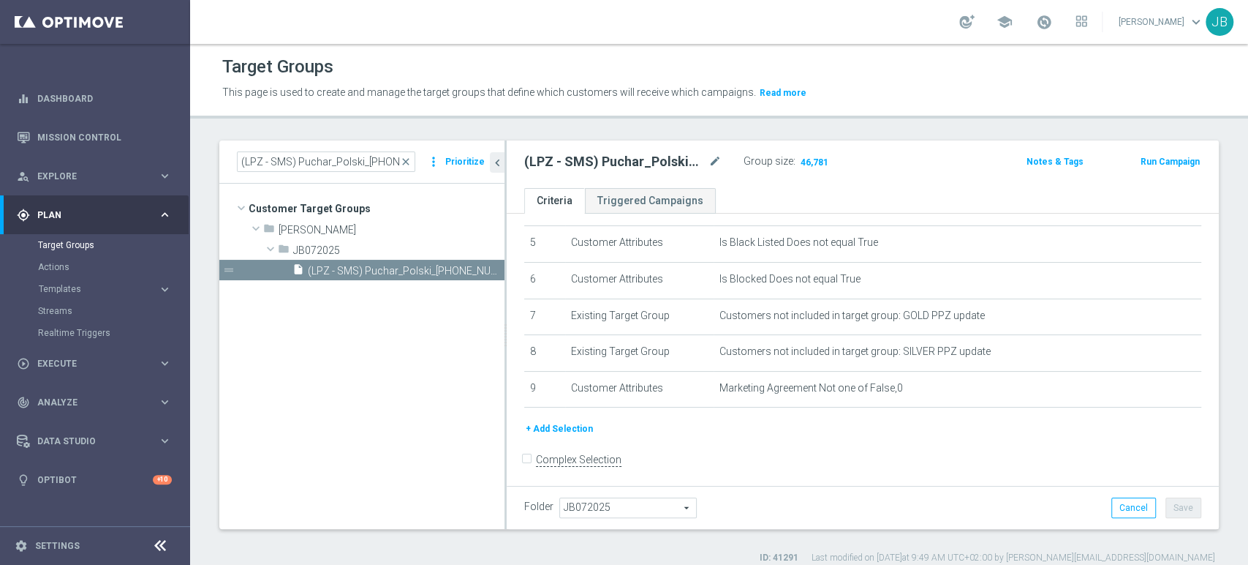
scroll to position [190, 0]
